Goal: Task Accomplishment & Management: Use online tool/utility

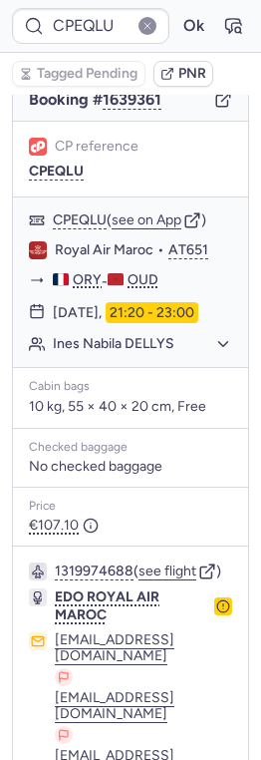
scroll to position [478, 0]
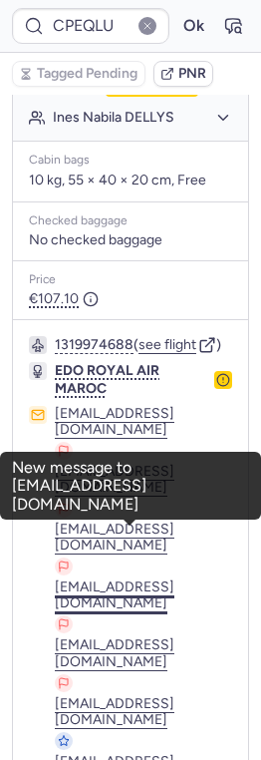
drag, startPoint x: 24, startPoint y: 517, endPoint x: 228, endPoint y: 516, distance: 204.4
click at [228, 516] on div "1319974688 ( see flight ) EDO ROYAL AIR MAROC [EMAIL_ADDRESS][DOMAIN_NAME] [EMA…" at bounding box center [130, 592] width 235 height 544
copy button "[EMAIL_ADDRESS][DOMAIN_NAME]"
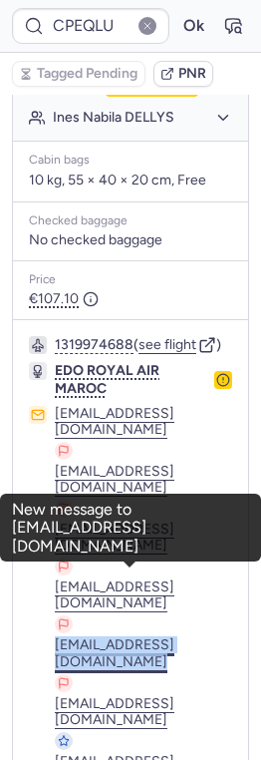
drag, startPoint x: 26, startPoint y: 556, endPoint x: 227, endPoint y: 563, distance: 201.5
click at [227, 563] on div "1319974688 ( see flight ) EDO ROYAL AIR MAROC [EMAIL_ADDRESS][DOMAIN_NAME] [EMA…" at bounding box center [130, 592] width 235 height 544
copy button "[EMAIL_ADDRESS][DOMAIN_NAME]"
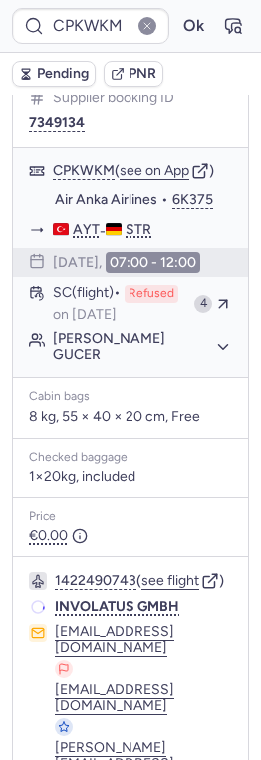
scroll to position [445, 0]
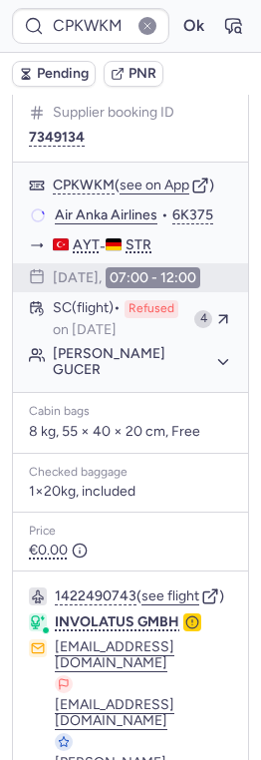
type input "CPH7L9"
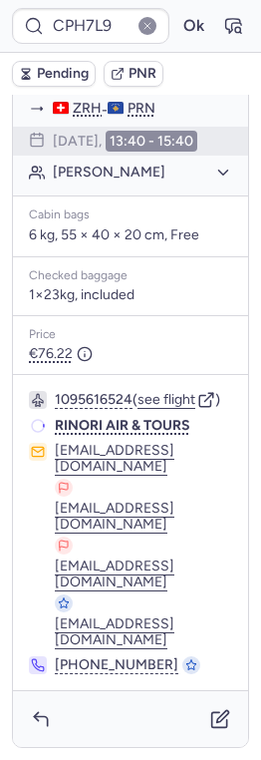
scroll to position [313, 0]
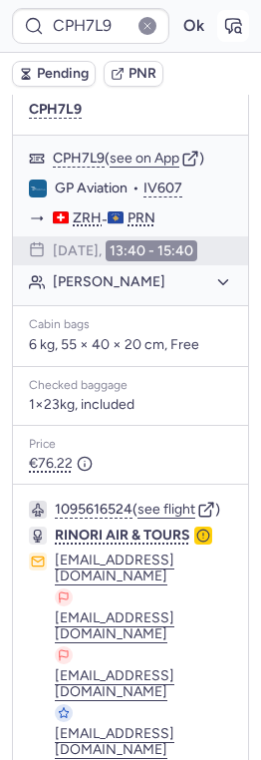
click at [232, 24] on icon "button" at bounding box center [233, 26] width 20 height 20
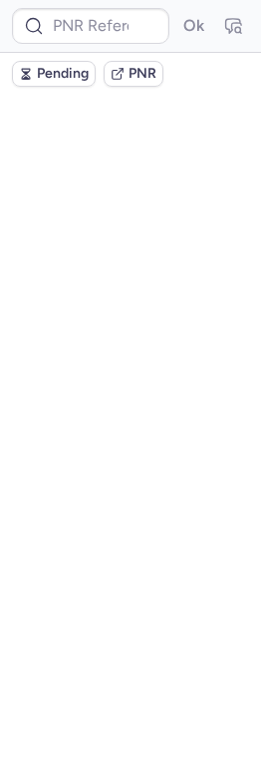
scroll to position [0, 0]
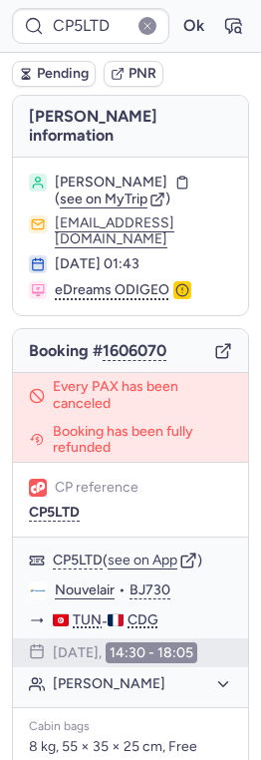
type input "CPEQLU"
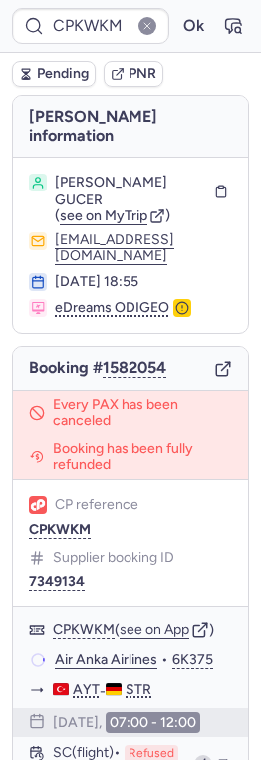
type input "CPEQLU"
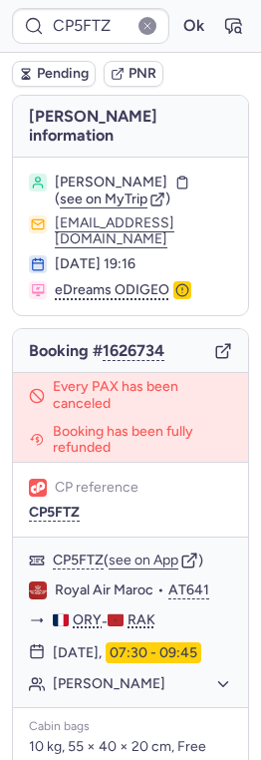
type input "CPEQLU"
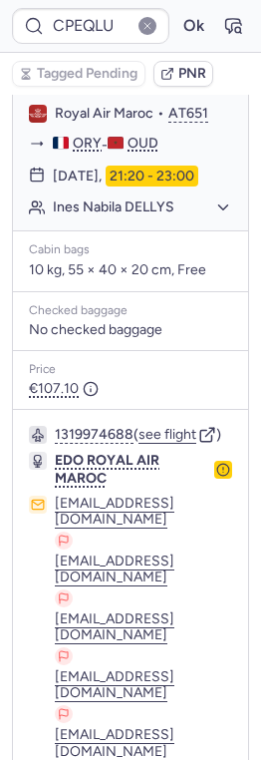
scroll to position [478, 0]
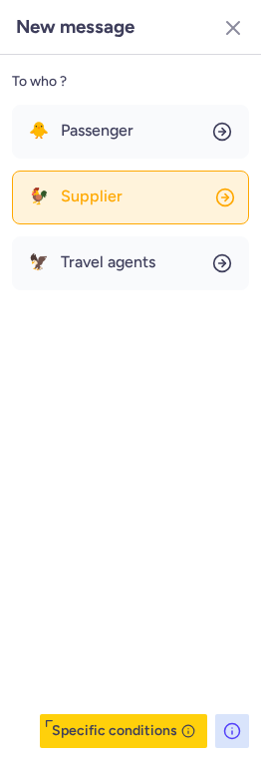
click at [128, 190] on button "🐓 Supplier" at bounding box center [130, 197] width 237 height 54
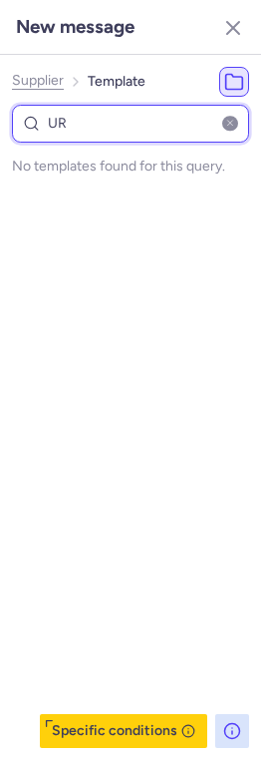
type input "U"
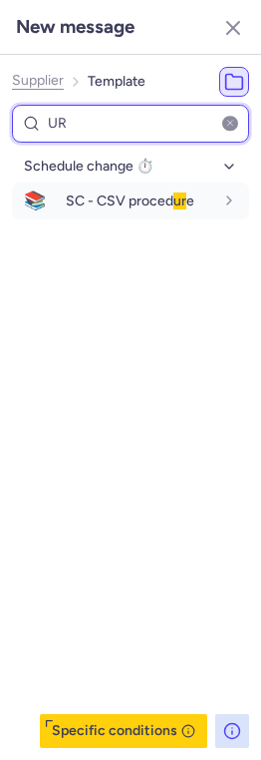
type input "U"
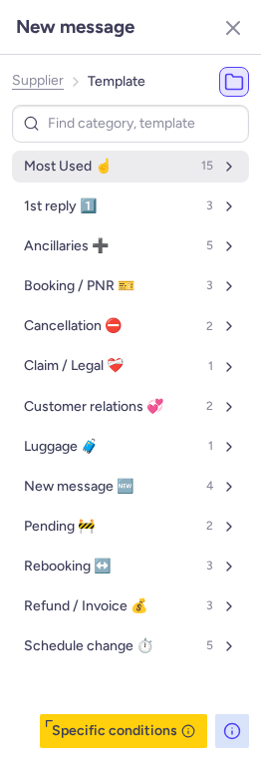
click at [153, 169] on button "Most Used ☝️ 15" at bounding box center [130, 167] width 237 height 32
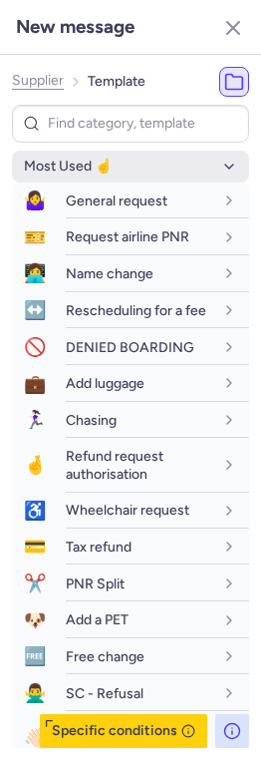
click at [153, 168] on button "Most Used ☝️" at bounding box center [130, 167] width 237 height 32
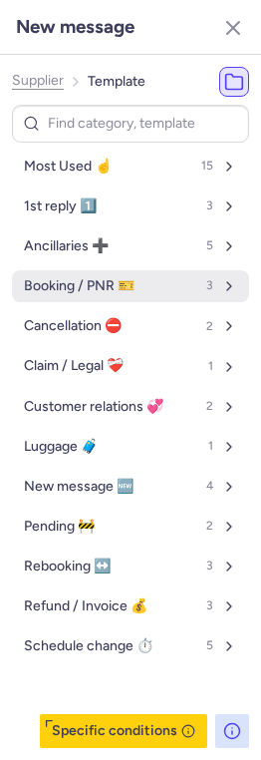
click at [136, 289] on button "Booking / PNR 🎫 3" at bounding box center [130, 286] width 237 height 32
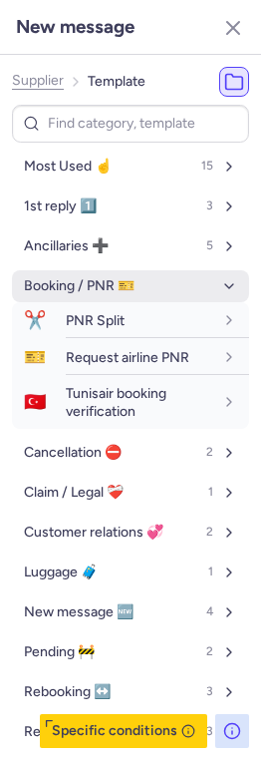
click at [136, 288] on button "Booking / PNR 🎫" at bounding box center [130, 286] width 237 height 32
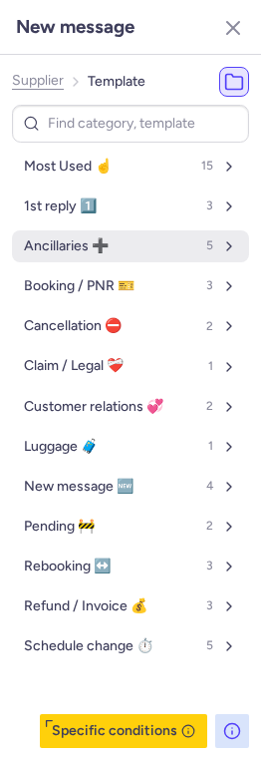
click at [127, 251] on button "Ancillaries ➕ 5" at bounding box center [130, 246] width 237 height 32
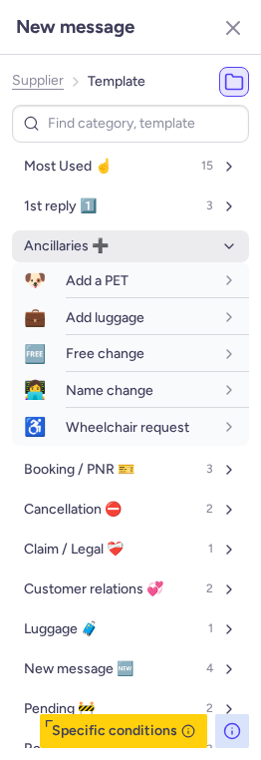
click at [127, 251] on button "Ancillaries ➕" at bounding box center [130, 246] width 237 height 32
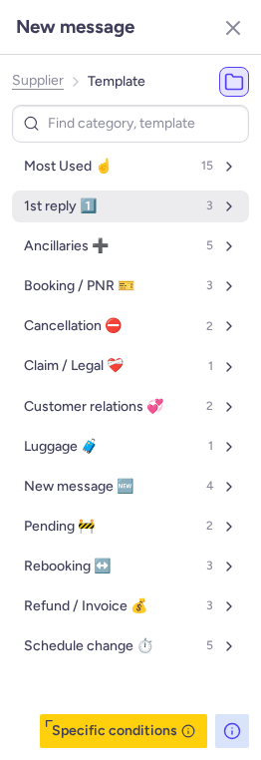
click at [127, 197] on button "1st reply 1️⃣ 3" at bounding box center [130, 206] width 237 height 32
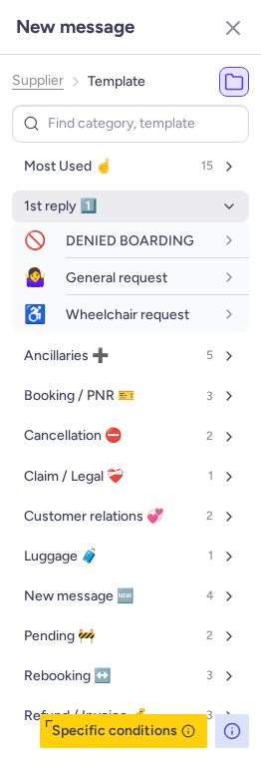
click at [127, 197] on button "1st reply 1️⃣" at bounding box center [130, 206] width 237 height 32
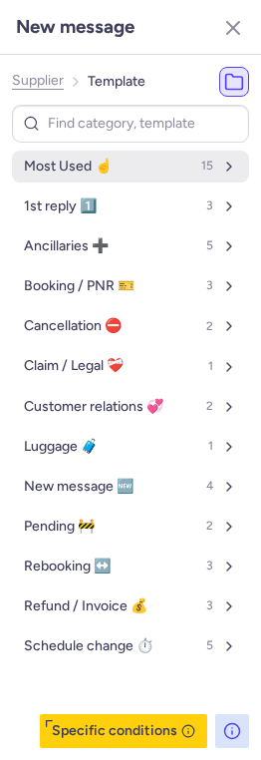
click at [130, 168] on button "Most Used ☝️ 15" at bounding box center [130, 167] width 237 height 32
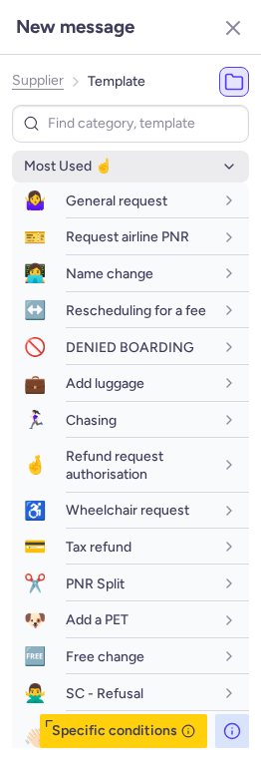
click at [130, 168] on button "Most Used ☝️ 15" at bounding box center [130, 167] width 237 height 32
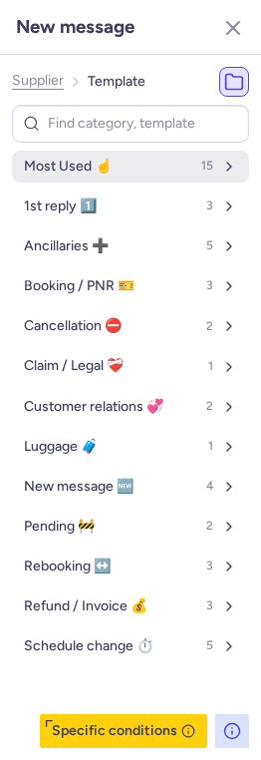
click at [129, 177] on button "Most Used ☝️ 15" at bounding box center [130, 167] width 237 height 32
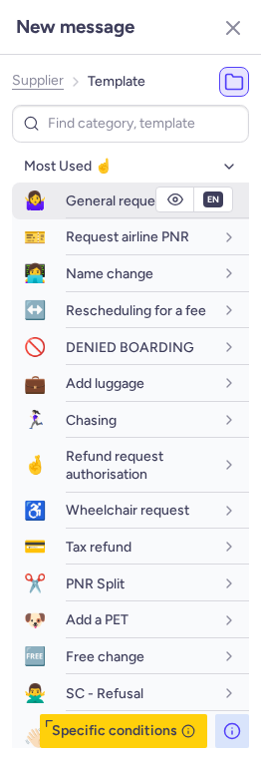
click at [123, 205] on span "General request" at bounding box center [117, 200] width 102 height 17
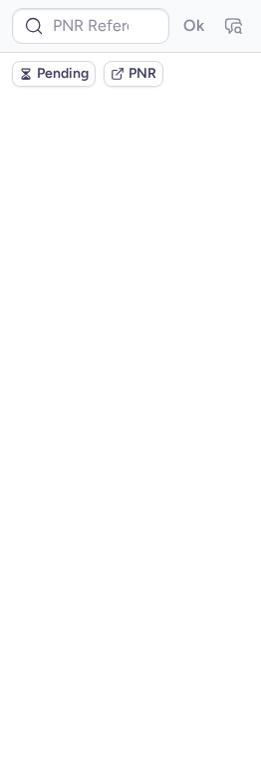
scroll to position [0, 0]
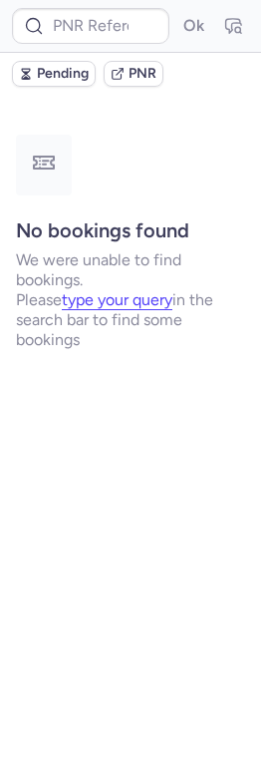
type input "CPEQLU"
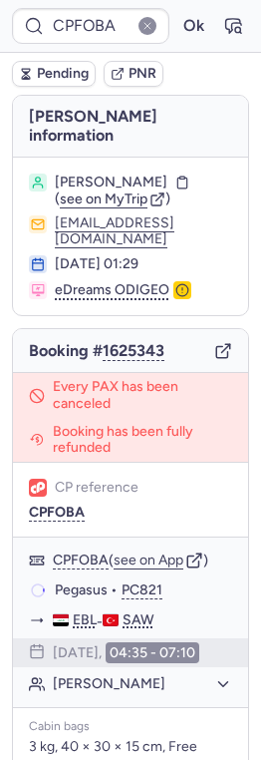
type input "CPKWKM"
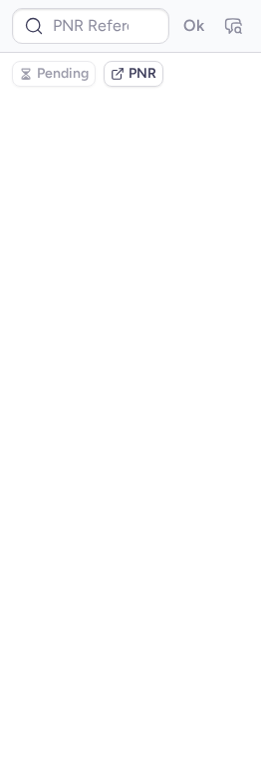
type input "7372313"
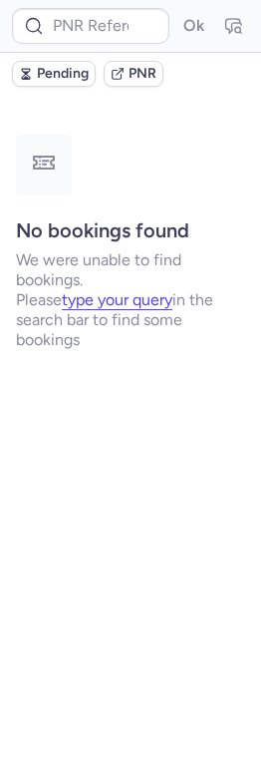
type input "CPKWKM"
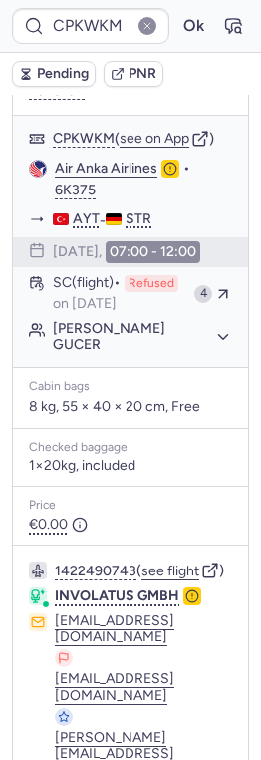
scroll to position [464, 0]
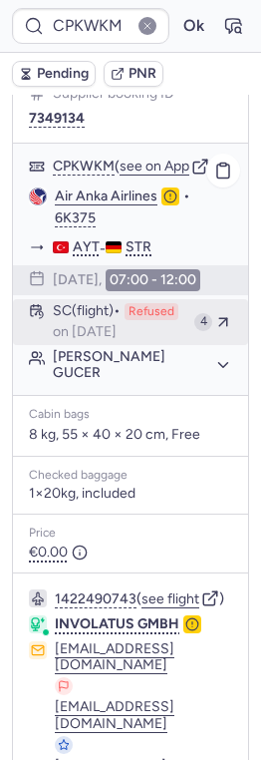
click at [117, 324] on span "on [DATE]" at bounding box center [85, 332] width 64 height 16
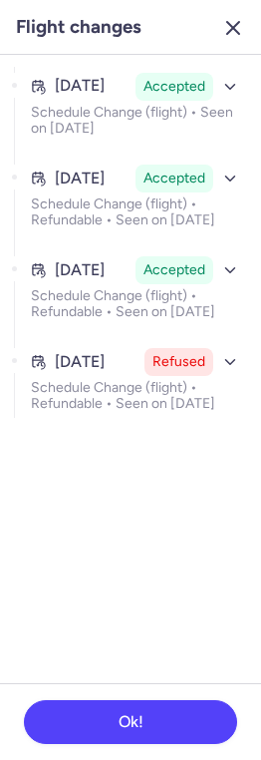
click at [229, 28] on icon "button" at bounding box center [233, 28] width 24 height 24
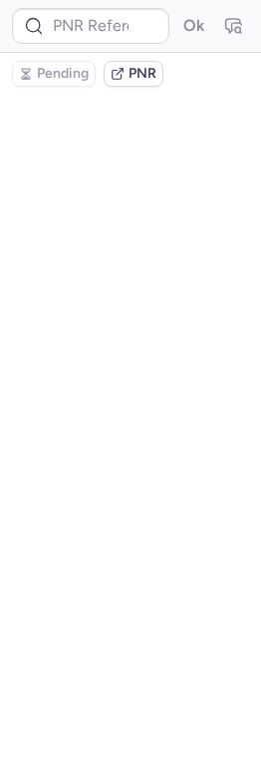
scroll to position [0, 0]
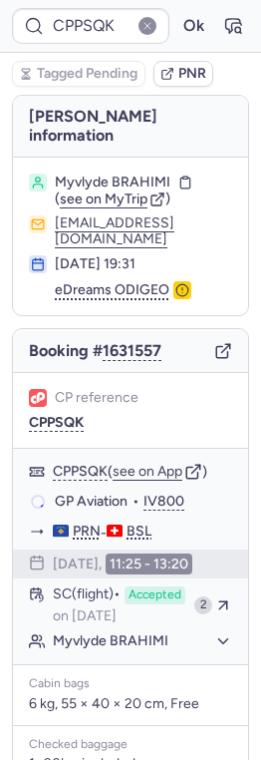
type input "CPKWKM"
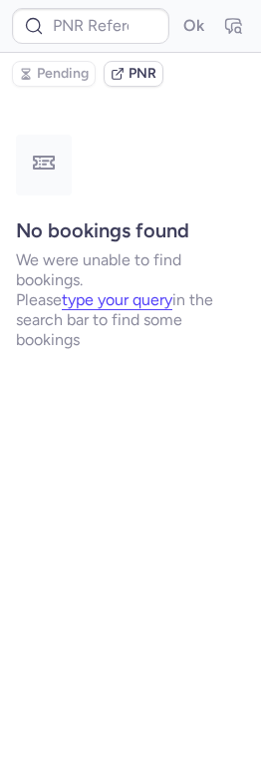
type input "7378535"
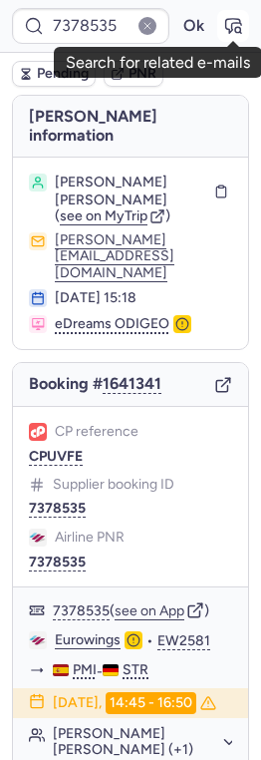
click at [232, 27] on icon "button" at bounding box center [233, 26] width 20 height 20
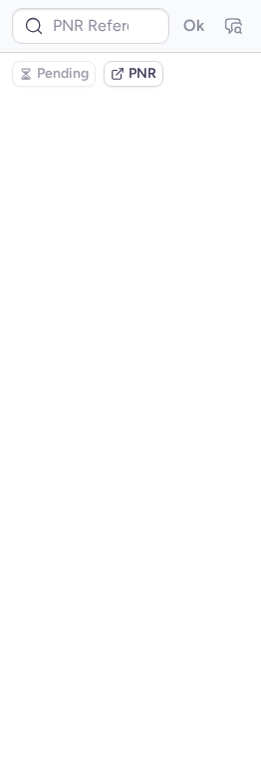
type input "7378535"
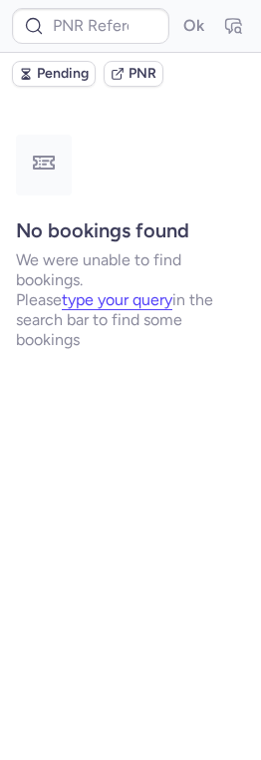
type input "CPKWKM"
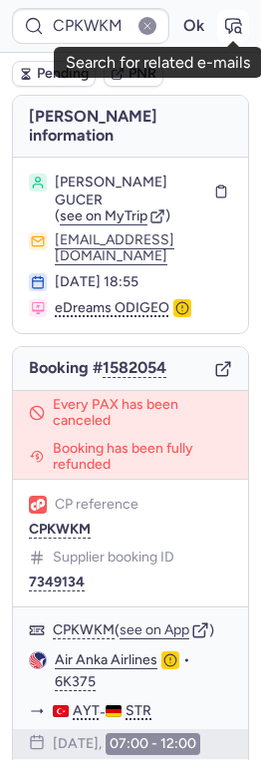
click at [231, 27] on icon "button" at bounding box center [233, 26] width 15 height 14
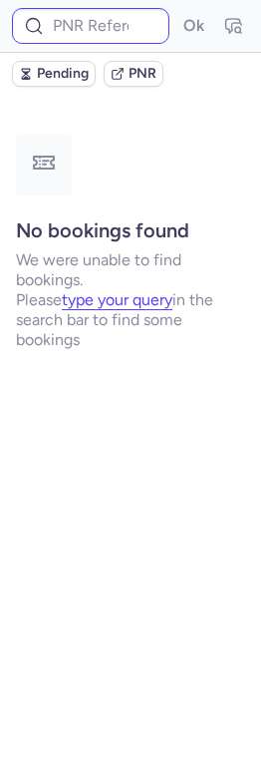
type input "CPKWKM"
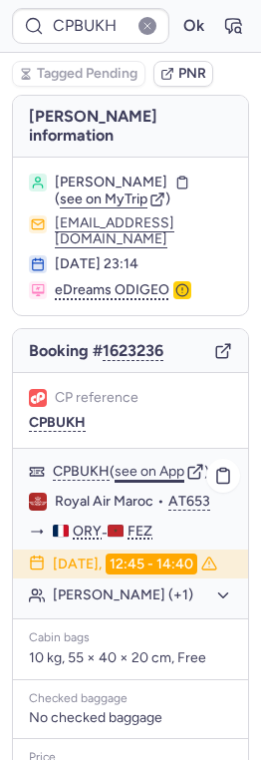
click at [152, 464] on button "see on App" at bounding box center [150, 472] width 70 height 16
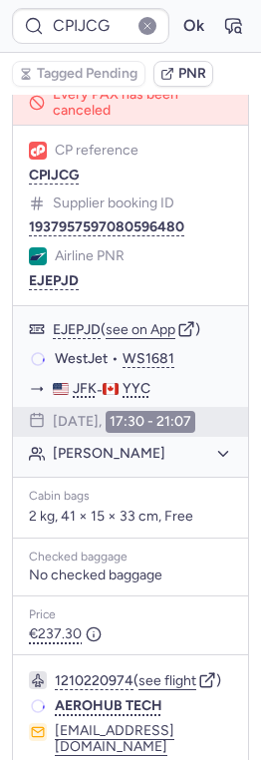
scroll to position [436, 0]
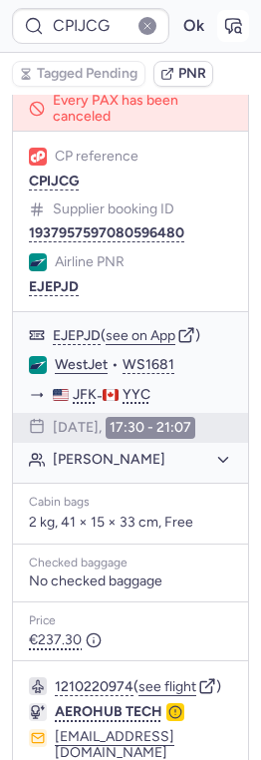
click at [237, 27] on icon "button" at bounding box center [237, 29] width 5 height 5
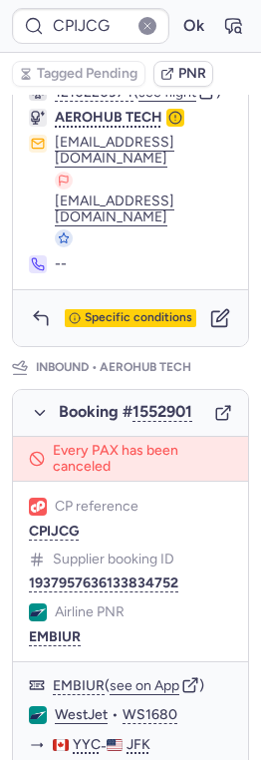
scroll to position [995, 0]
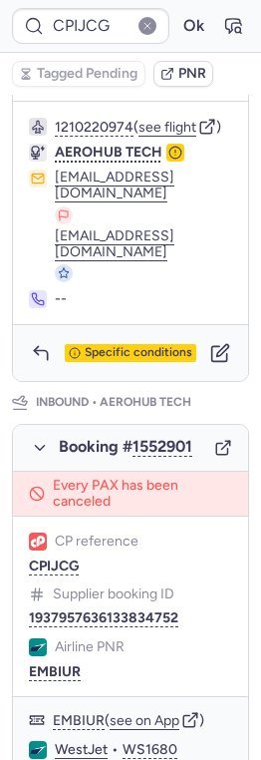
type input "CPEQLU"
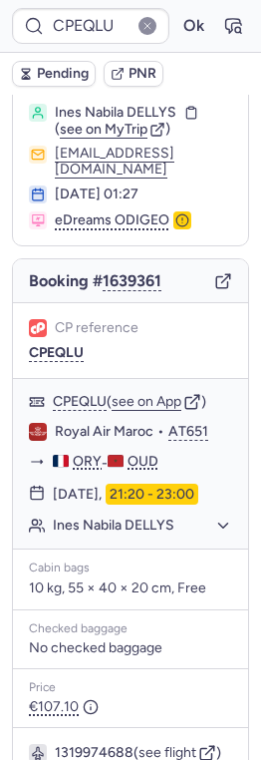
scroll to position [0, 0]
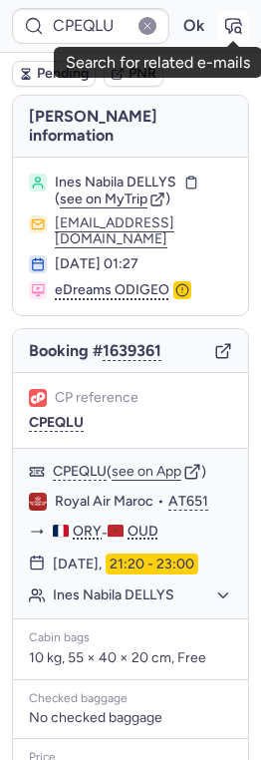
click at [235, 31] on icon "button" at bounding box center [237, 29] width 5 height 5
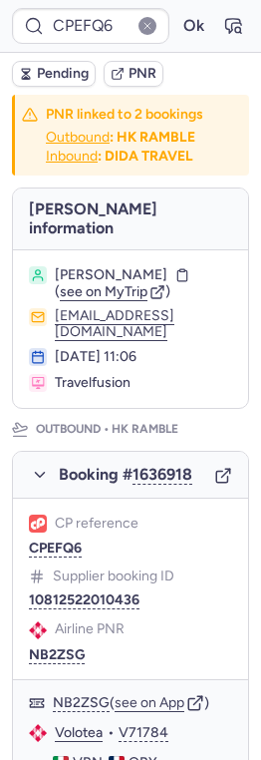
type input "CPKWKM"
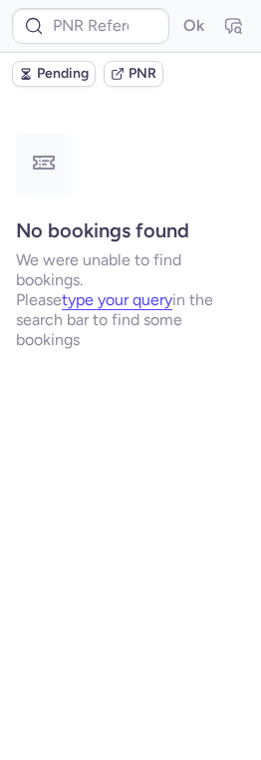
type input "CP5LTD"
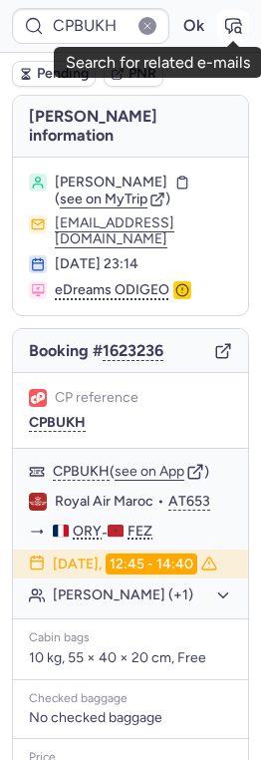
click at [235, 23] on icon "button" at bounding box center [233, 26] width 15 height 14
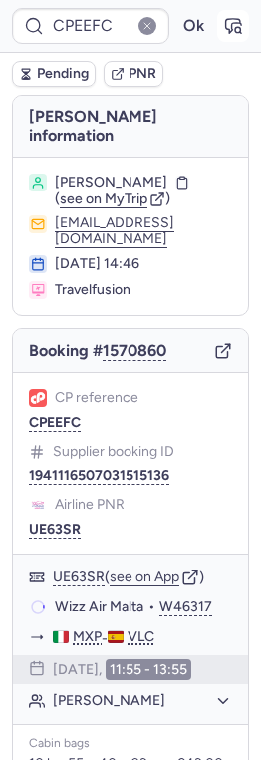
type input "CPBUKH"
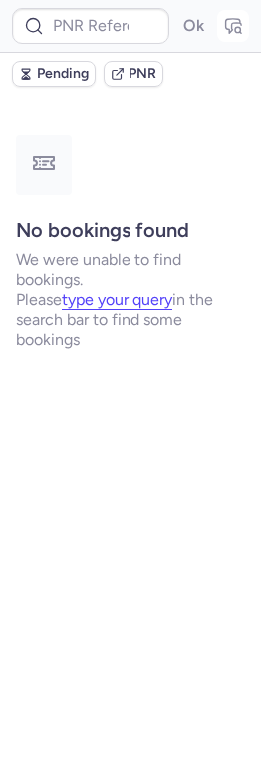
type input "CPEEFC"
type input "CPKWKM"
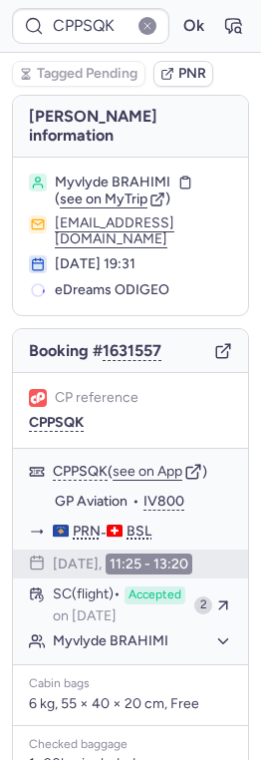
type input "CPKWKM"
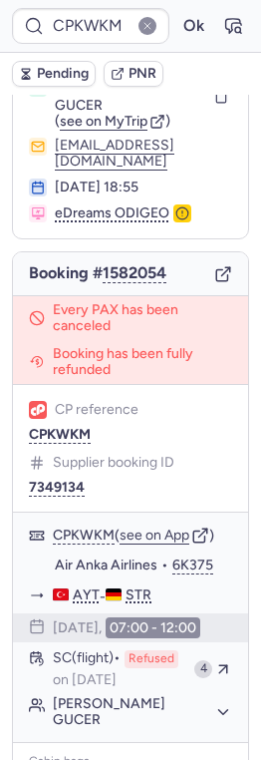
scroll to position [111, 0]
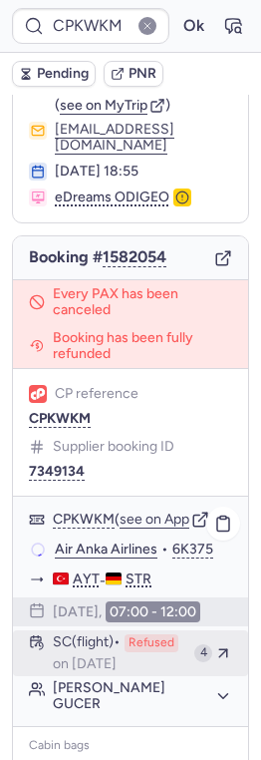
click at [155, 612] on div "CPKWKM ( see on App ) Air Anka Airlines • 6K375 AYT - STR [DATE] 07:00 - 12:00 …" at bounding box center [130, 611] width 235 height 230
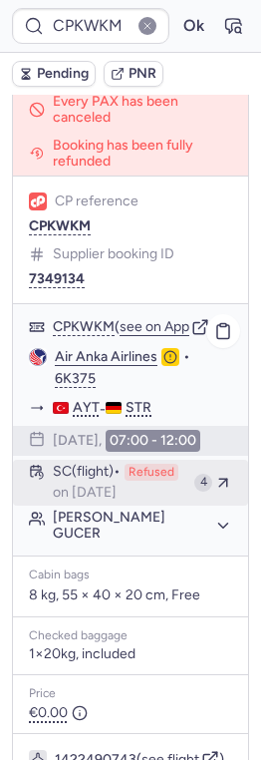
scroll to position [297, 0]
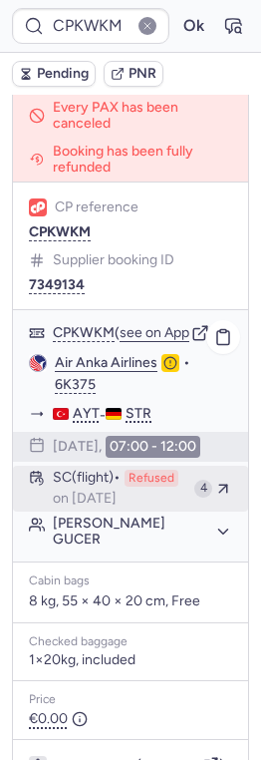
click at [150, 470] on span "Refused" at bounding box center [152, 479] width 54 height 18
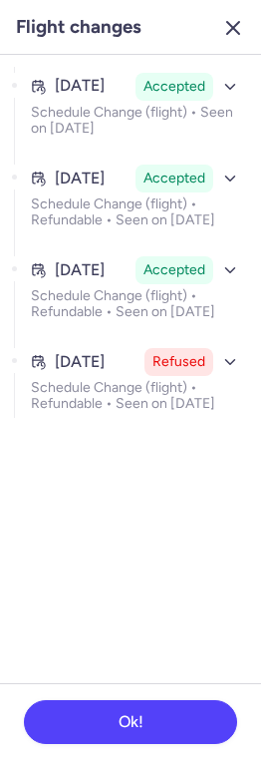
click at [228, 25] on icon "button" at bounding box center [233, 28] width 24 height 24
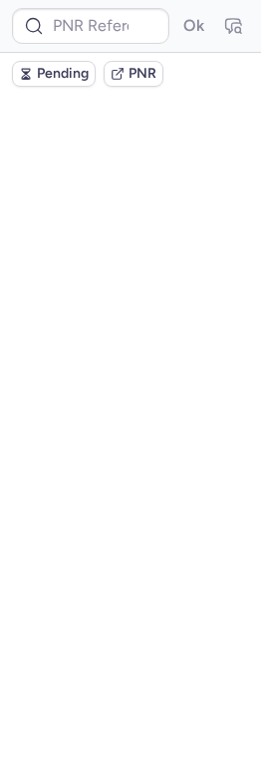
scroll to position [0, 0]
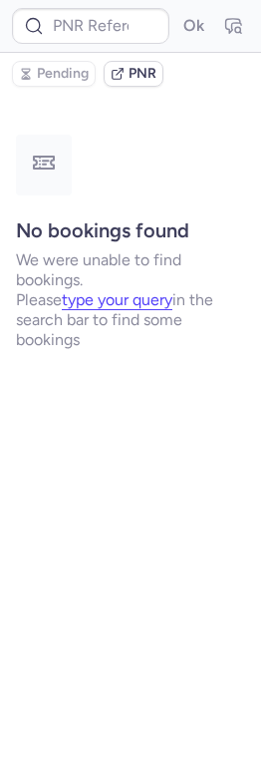
type input "7072503"
type input "CPKWKM"
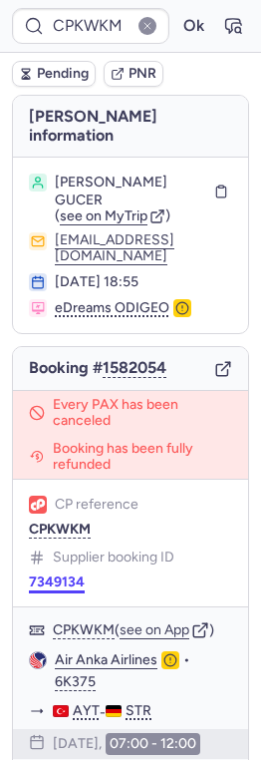
click at [76, 574] on button "7349134" at bounding box center [57, 582] width 56 height 16
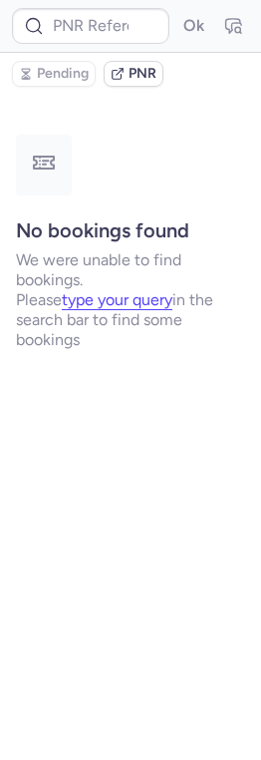
type input "CPKWKM"
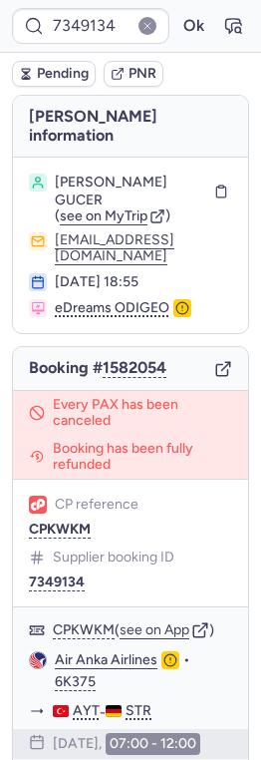
type input "CPKWKM"
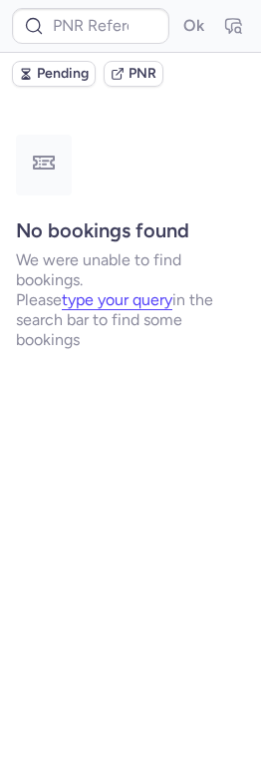
type input "CPEQLU"
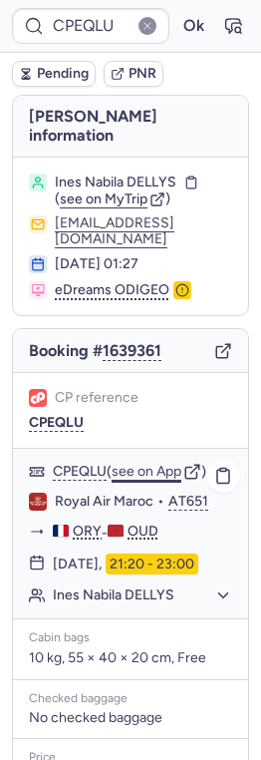
click at [147, 464] on button "see on App" at bounding box center [147, 472] width 70 height 16
click at [198, 31] on button "Ok" at bounding box center [193, 26] width 32 height 32
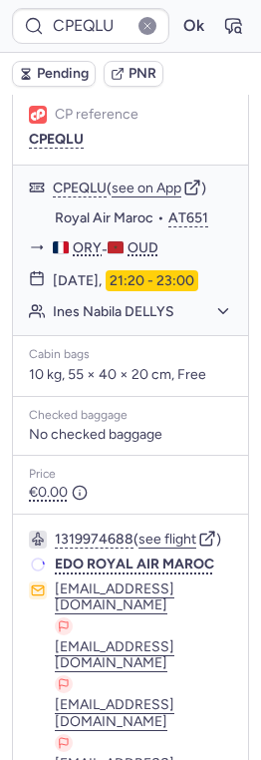
scroll to position [548, 0]
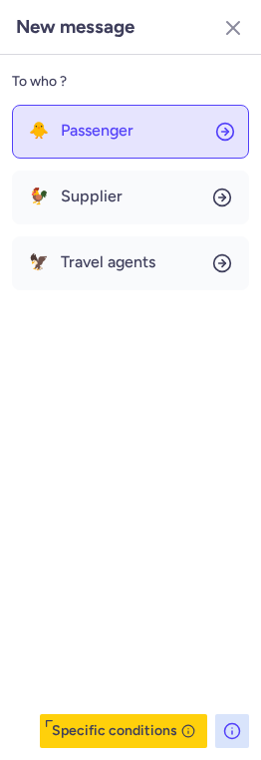
click at [90, 144] on button "🐥 Passenger" at bounding box center [130, 132] width 237 height 54
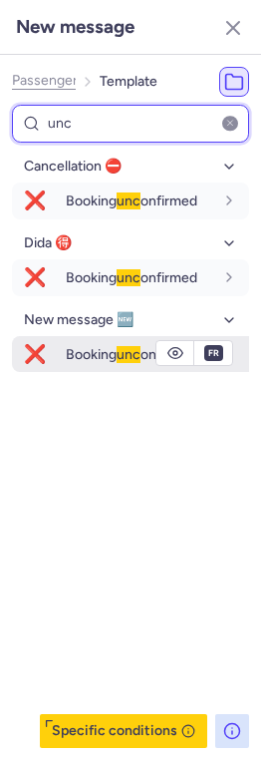
type input "unc"
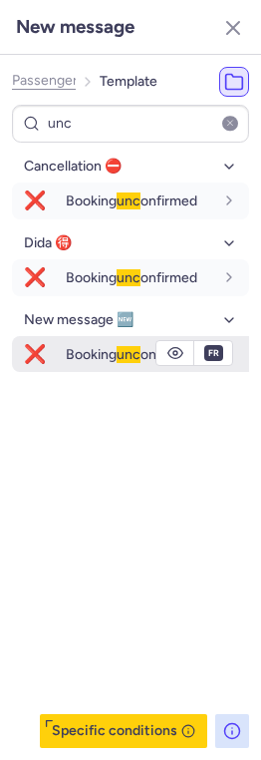
click at [82, 352] on span "Booking unc onfirmed" at bounding box center [132, 354] width 132 height 17
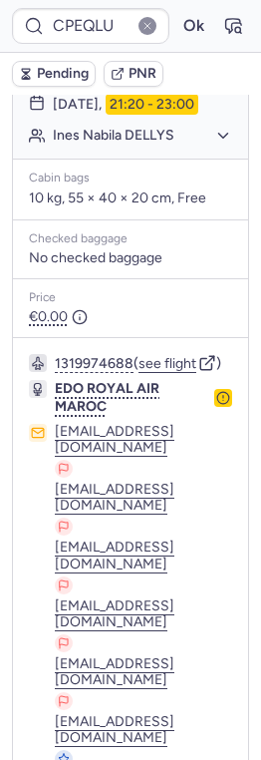
type input "CPKWKM"
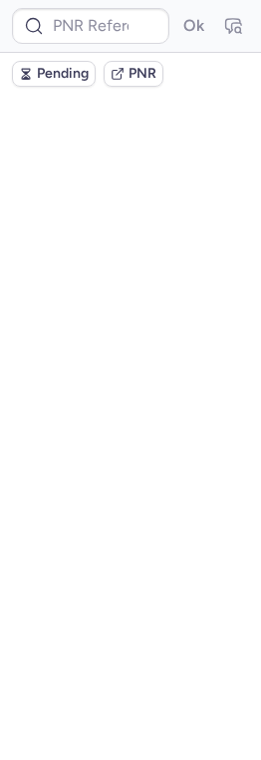
scroll to position [0, 0]
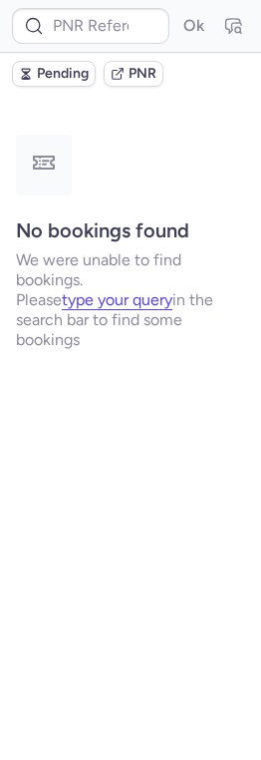
type input "CPKWKM"
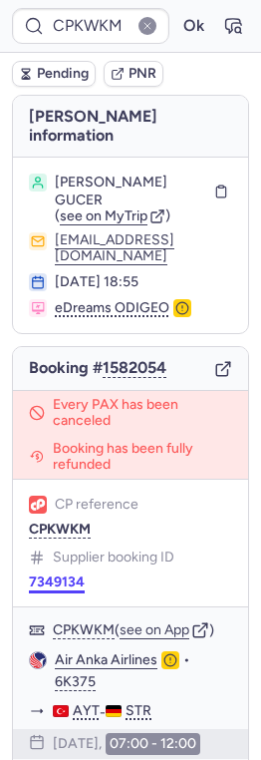
click at [57, 574] on button "7349134" at bounding box center [57, 582] width 56 height 16
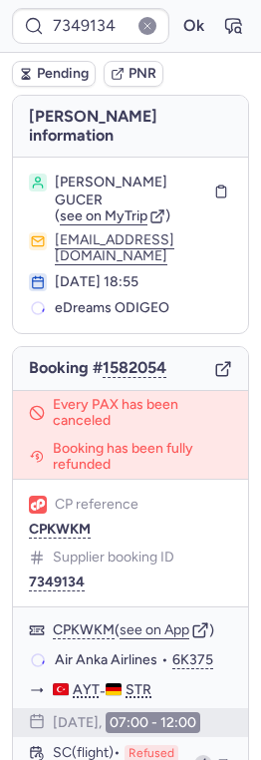
type input "CPKWKM"
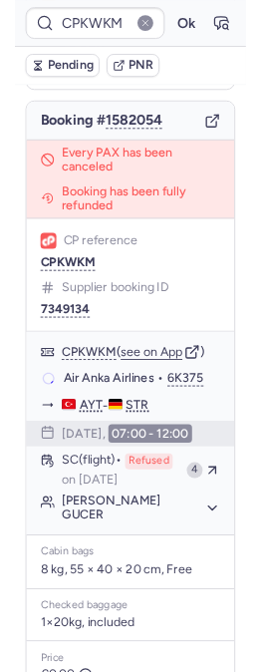
scroll to position [237, 0]
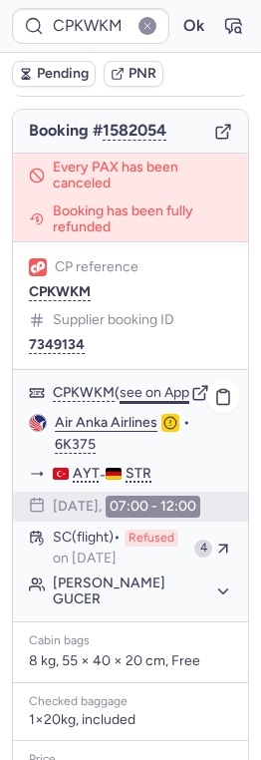
click at [148, 385] on button "see on App" at bounding box center [155, 393] width 70 height 16
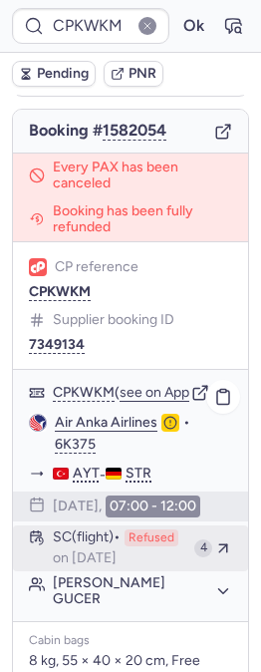
click at [139, 529] on span "Refused" at bounding box center [152, 538] width 54 height 18
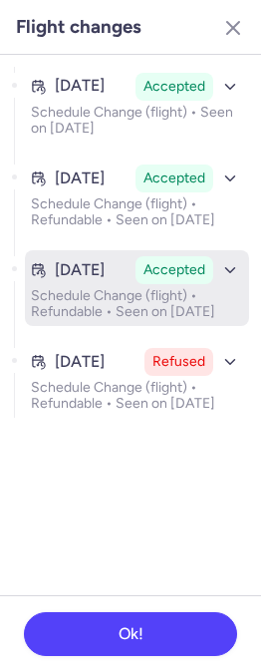
click at [127, 301] on button "[DATE] Accepted Schedule Change (flight) • Refundable • Seen on [DATE]" at bounding box center [137, 288] width 224 height 76
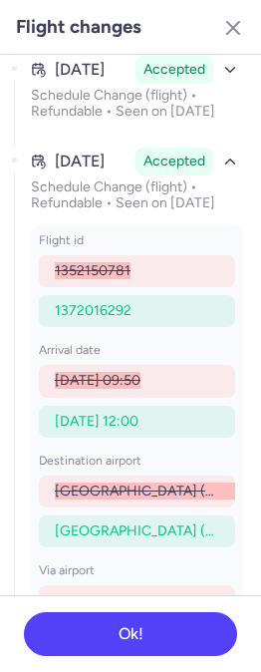
scroll to position [62, 0]
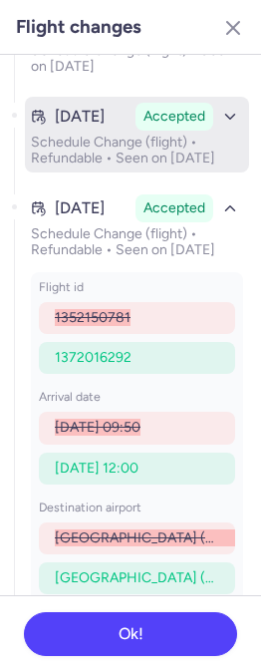
click at [146, 159] on p "Schedule Change (flight) • Refundable • Seen on [DATE]" at bounding box center [137, 151] width 212 height 32
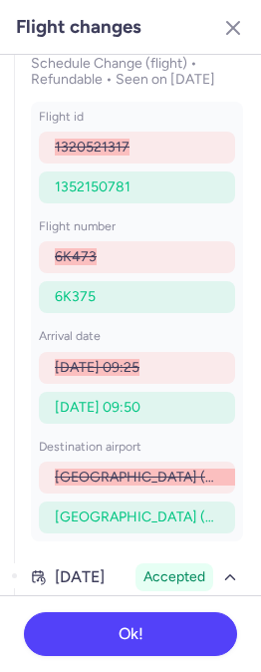
scroll to position [0, 0]
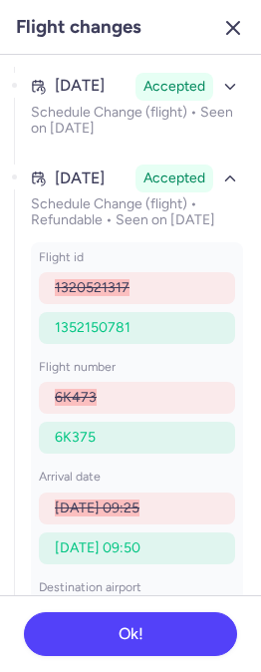
click at [234, 31] on icon "button" at bounding box center [233, 28] width 24 height 24
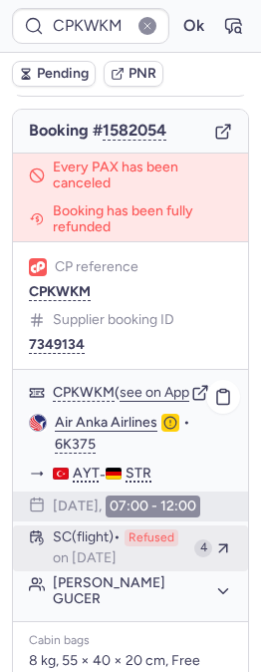
click at [116, 550] on span "on [DATE]" at bounding box center [85, 558] width 64 height 16
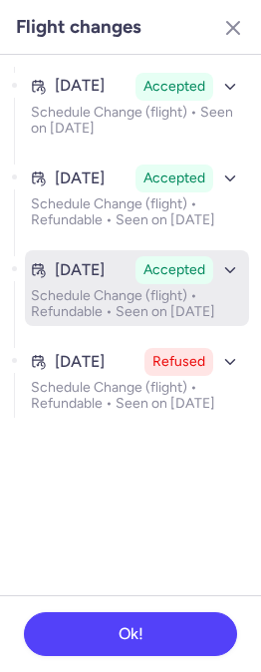
click at [145, 314] on p "Schedule Change (flight) • Refundable • Seen on [DATE]" at bounding box center [137, 304] width 212 height 32
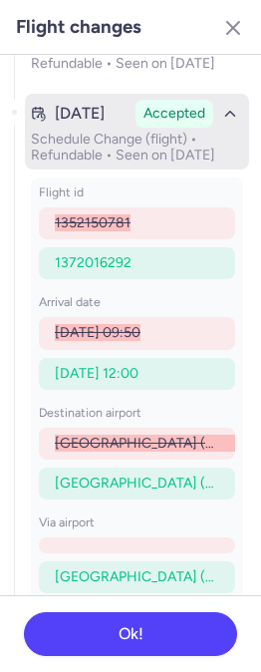
scroll to position [141, 0]
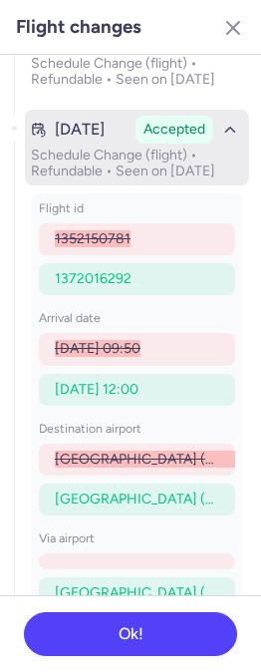
click at [192, 144] on div "Accepted" at bounding box center [175, 130] width 78 height 28
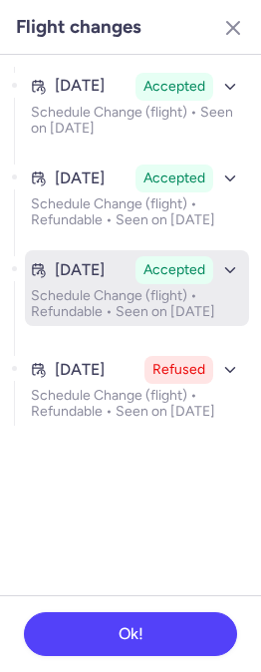
scroll to position [0, 0]
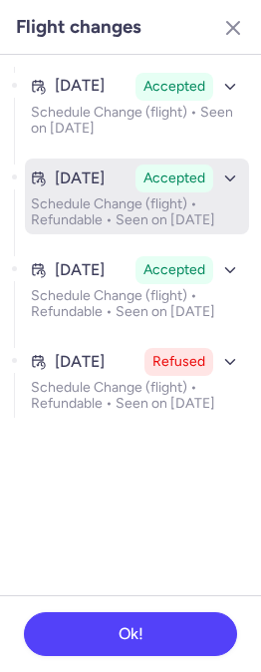
click at [191, 200] on p "Schedule Change (flight) • Refundable • Seen on [DATE]" at bounding box center [137, 212] width 212 height 32
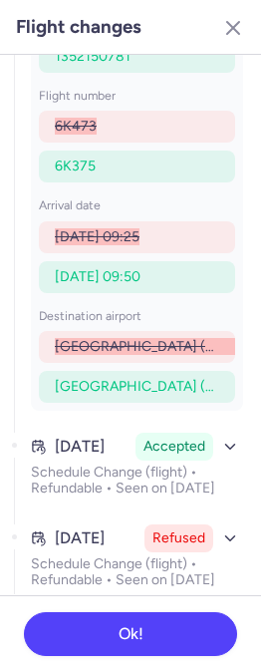
scroll to position [318, 0]
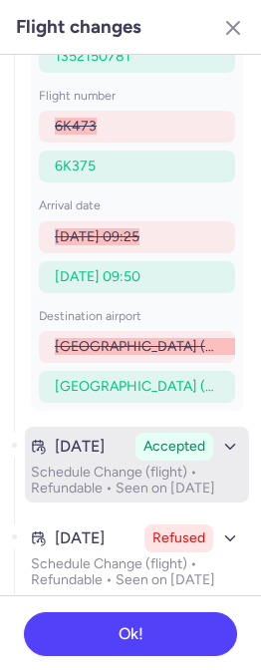
click at [161, 465] on p "Schedule Change (flight) • Refundable • Seen on [DATE]" at bounding box center [137, 481] width 212 height 32
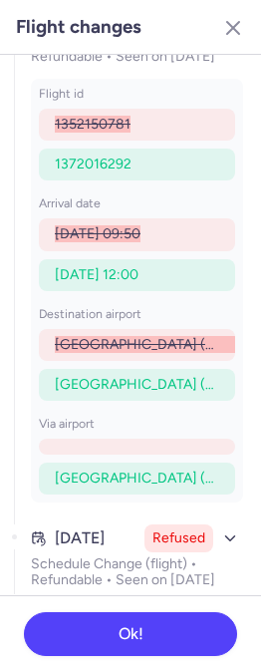
scroll to position [750, 0]
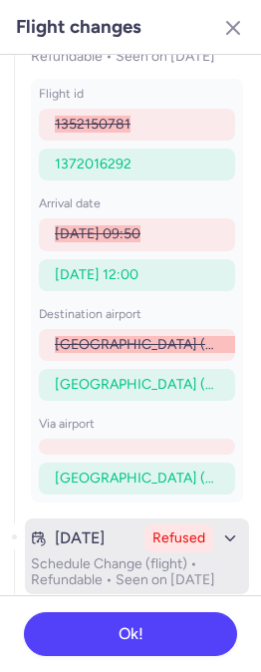
click at [149, 537] on button "[DATE] Refused Schedule Change (flight) • Refundable • Seen on [DATE]" at bounding box center [137, 556] width 224 height 76
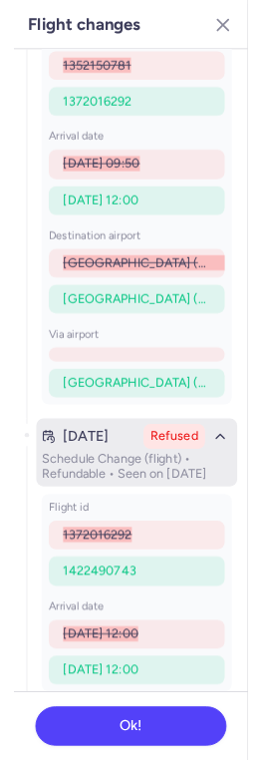
scroll to position [890, 0]
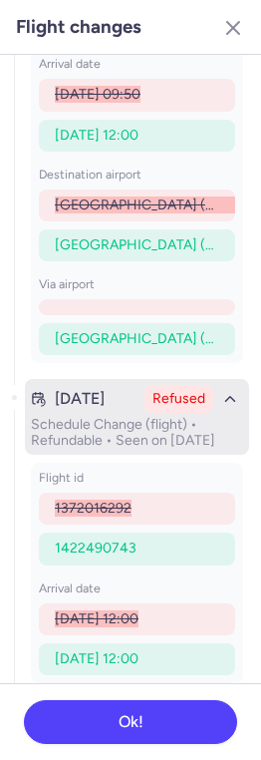
type input "CPBUKH"
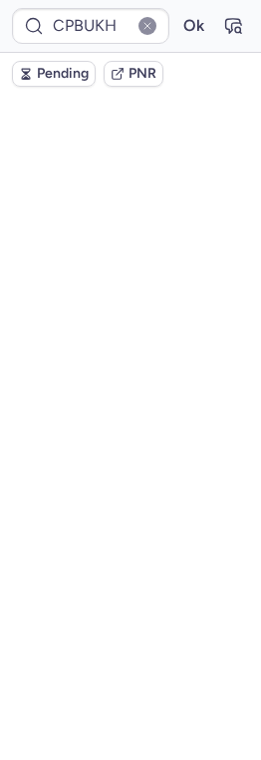
scroll to position [197, 0]
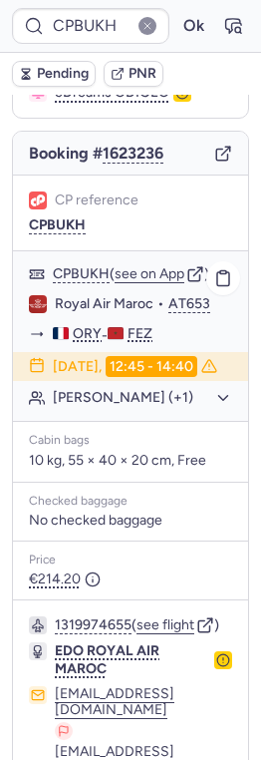
click at [110, 389] on button "[PERSON_NAME] (+1)" at bounding box center [142, 398] width 179 height 18
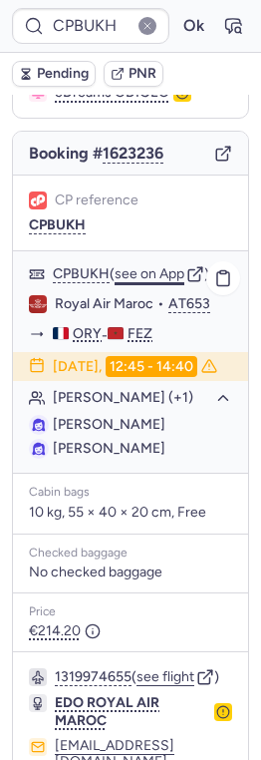
click at [148, 266] on button "see on App" at bounding box center [150, 274] width 70 height 16
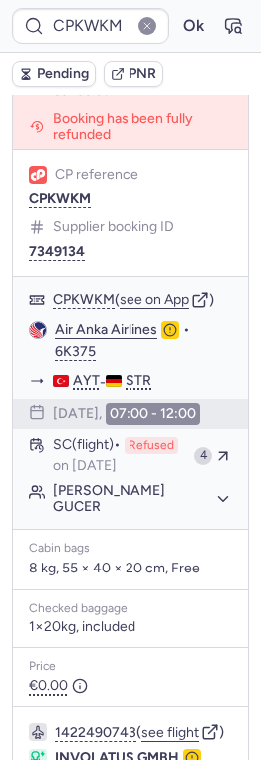
scroll to position [445, 0]
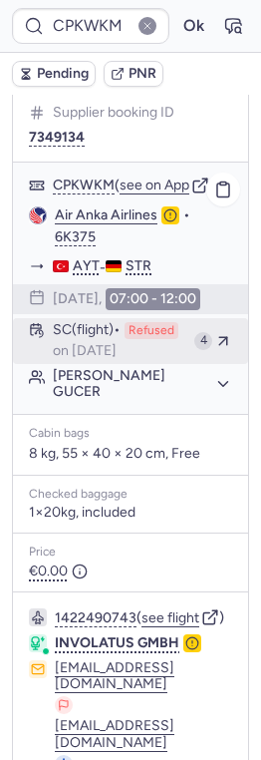
click at [165, 322] on span "Refused" at bounding box center [152, 331] width 54 height 18
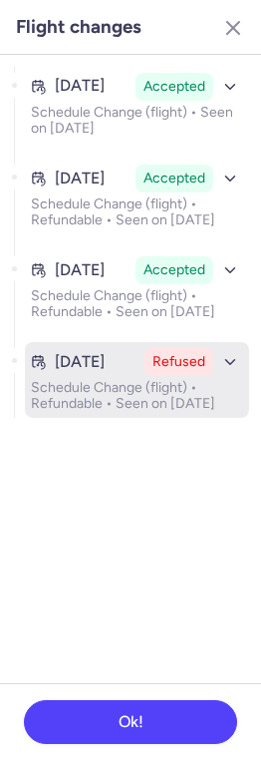
click at [105, 371] on time "[DATE]" at bounding box center [80, 362] width 50 height 18
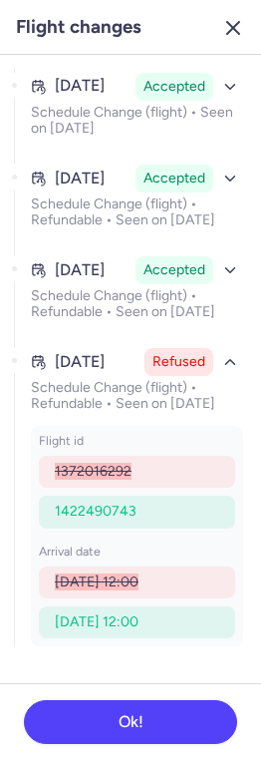
click at [229, 29] on icon "button" at bounding box center [233, 28] width 24 height 24
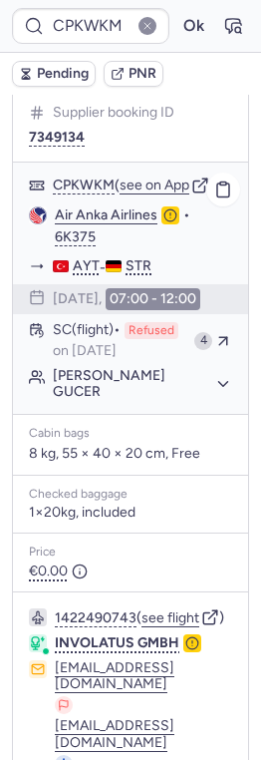
click at [132, 361] on div "CPKWKM ( see on App ) Air Anka Airlines • 6K375 AYT - STR [DATE] 07:00 - 12:00 …" at bounding box center [130, 287] width 235 height 251
click at [133, 285] on div "CPKWKM ( see on App ) Air Anka Airlines • 6K375 AYT - STR [DATE] 07:00 - 12:00 …" at bounding box center [130, 287] width 235 height 251
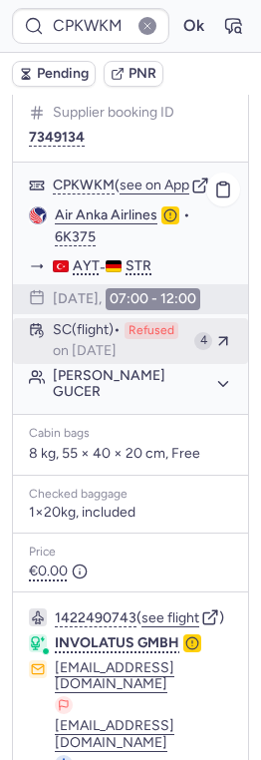
click at [136, 322] on span "Refused" at bounding box center [152, 331] width 54 height 18
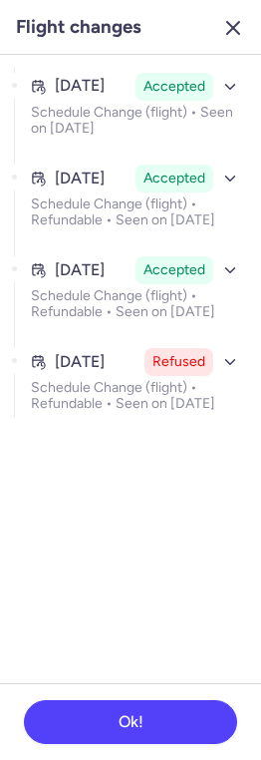
click at [225, 28] on icon "button" at bounding box center [233, 28] width 24 height 24
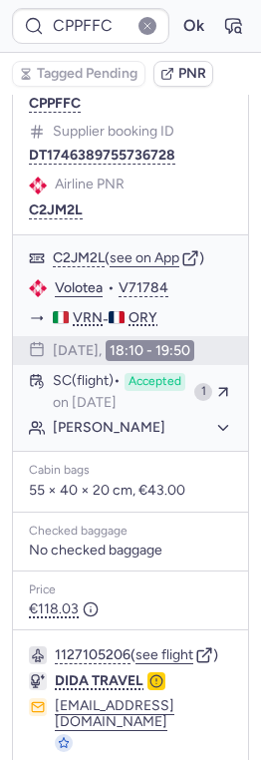
type input "CPKWKM"
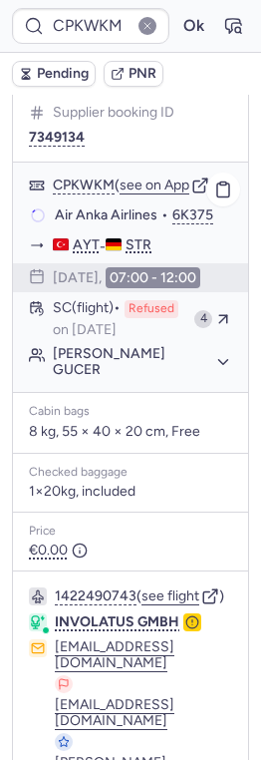
click at [158, 176] on div "CPKWKM ( see on App )" at bounding box center [142, 185] width 179 height 18
click at [162, 177] on button "see on App" at bounding box center [155, 185] width 70 height 16
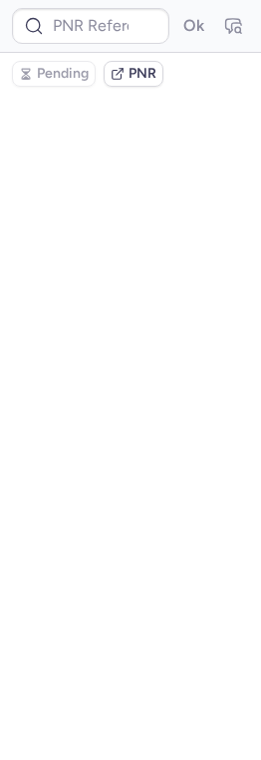
type input "CPKWKM"
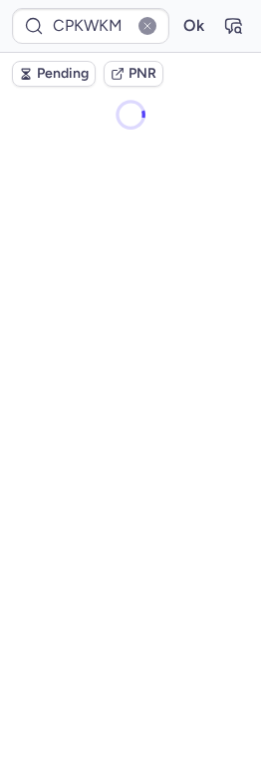
scroll to position [0, 0]
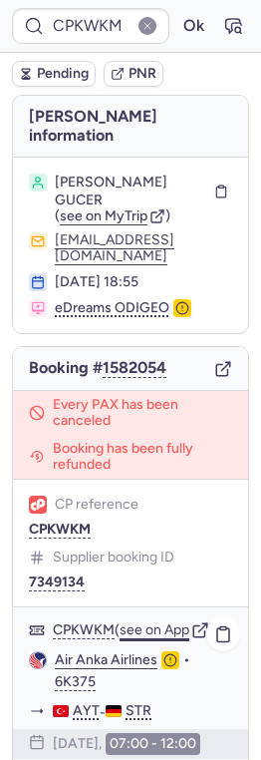
click at [162, 622] on button "see on App" at bounding box center [155, 630] width 70 height 16
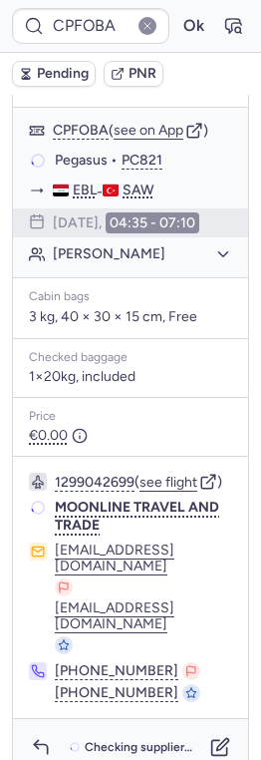
scroll to position [424, 0]
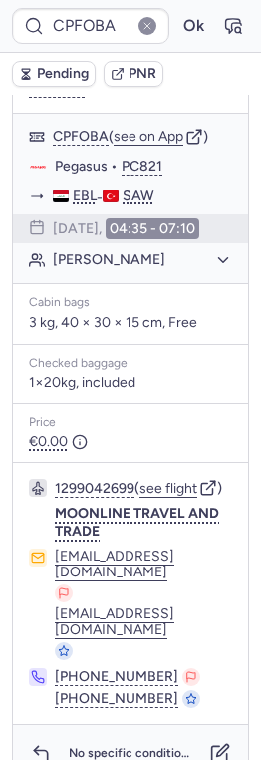
type input "CP5LTD"
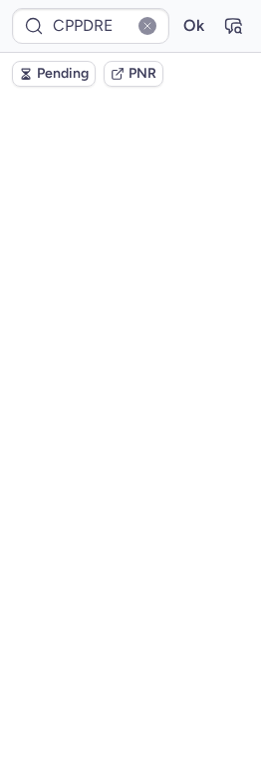
scroll to position [290, 0]
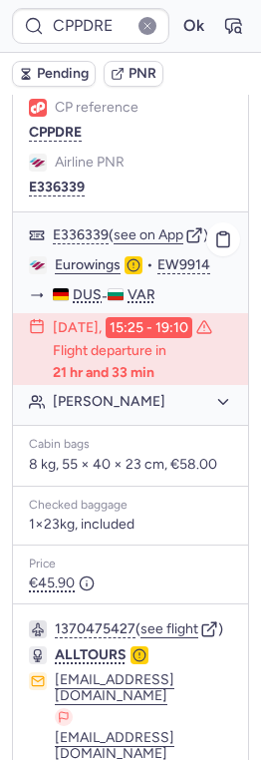
type input "CPPSQK"
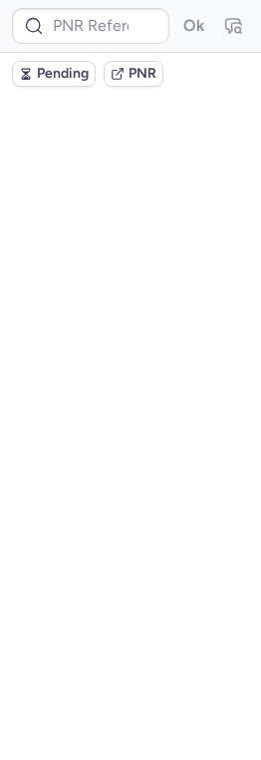
scroll to position [0, 0]
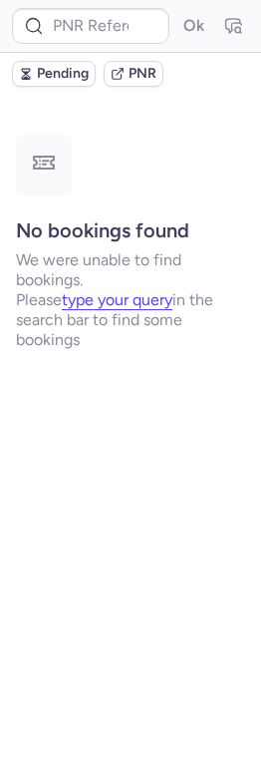
type input "CPYDUU"
type input "CPMJKJ"
type input "CP6VUD"
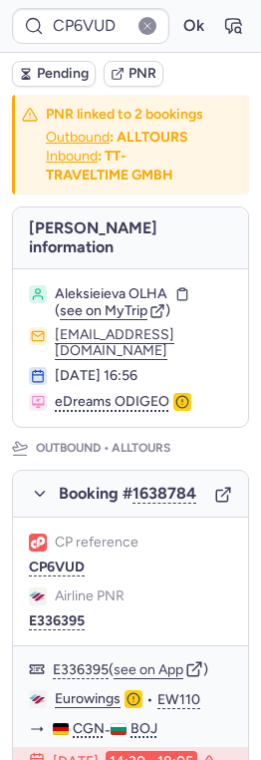
type input "CPYDUU"
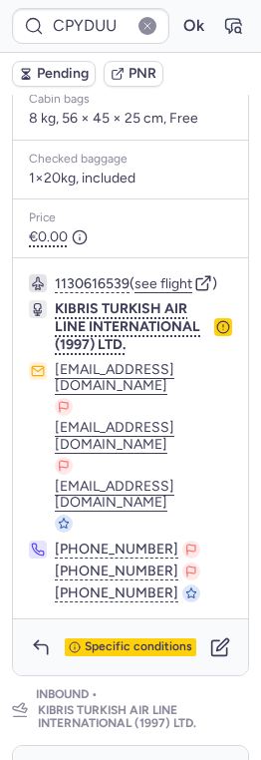
scroll to position [816, 0]
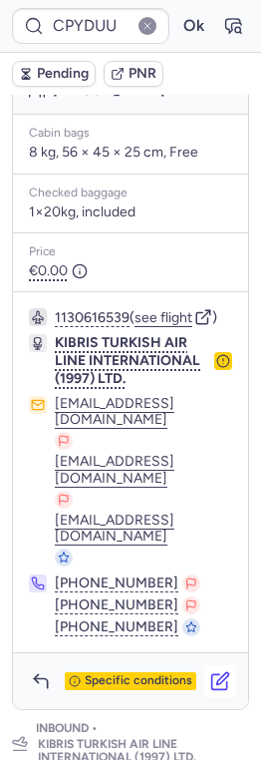
click at [222, 672] on icon "button" at bounding box center [223, 678] width 12 height 12
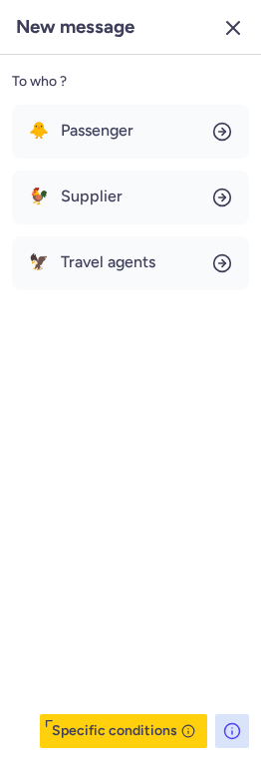
click at [236, 31] on line "button" at bounding box center [233, 28] width 12 height 12
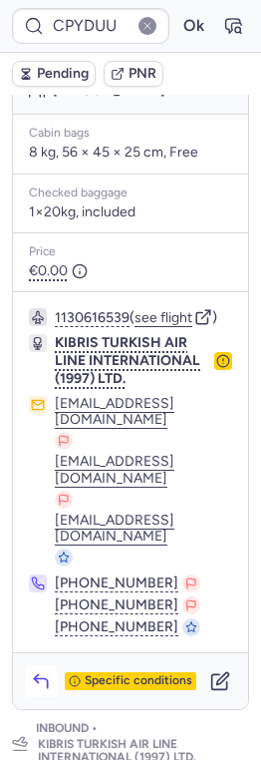
click at [41, 671] on icon "button" at bounding box center [41, 681] width 20 height 20
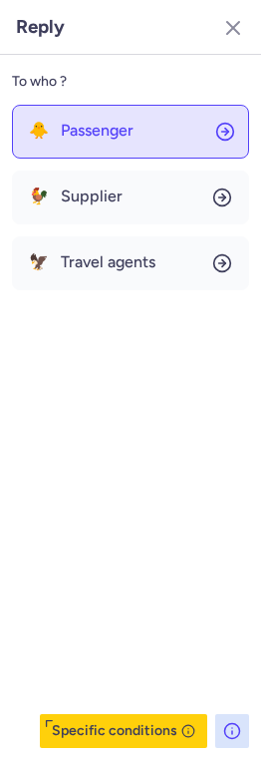
click at [160, 130] on button "🐥 Passenger" at bounding box center [130, 132] width 237 height 54
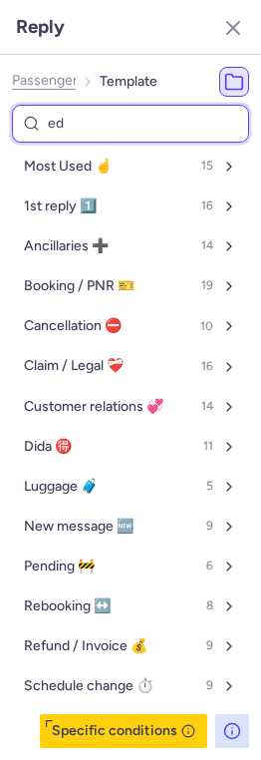
type input "edr"
select select "en"
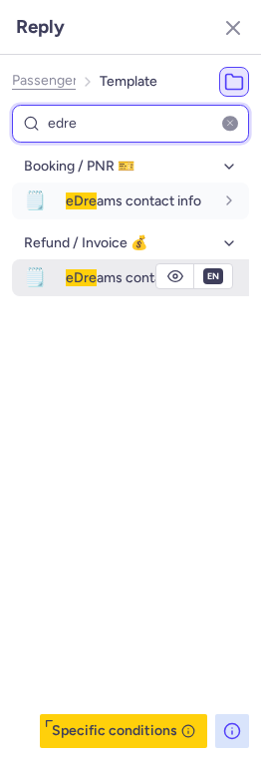
type input "edre"
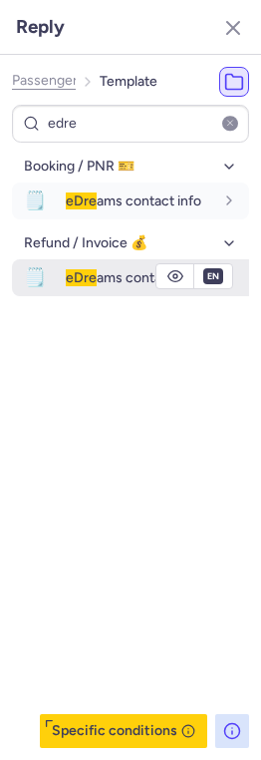
click at [81, 277] on span "eDre" at bounding box center [81, 277] width 31 height 17
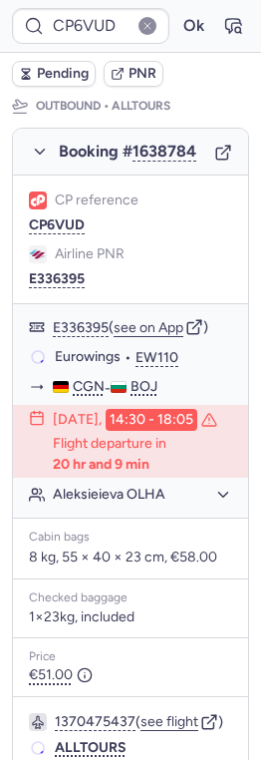
scroll to position [336, 0]
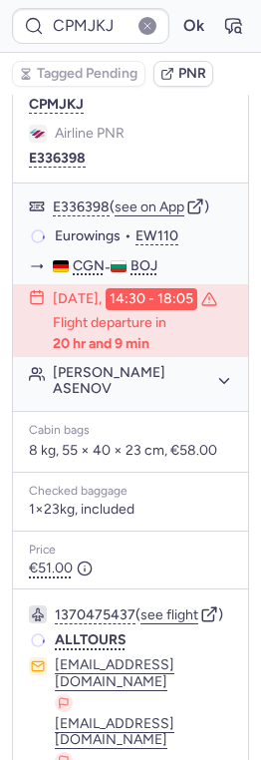
type input "CP6VUD"
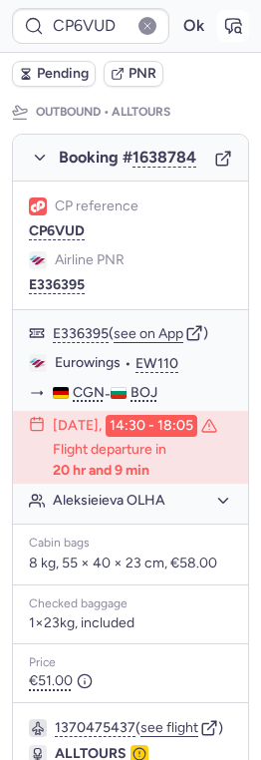
click at [238, 27] on icon "button" at bounding box center [237, 29] width 5 height 5
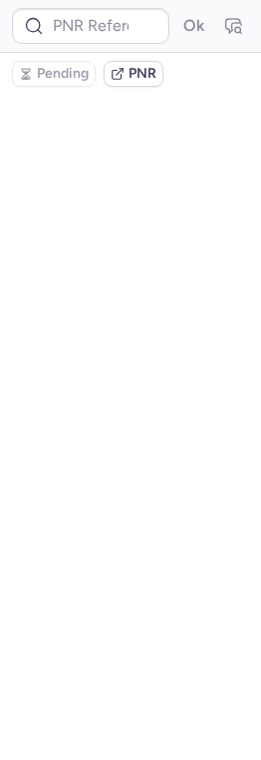
scroll to position [0, 0]
type input "CP6VUD"
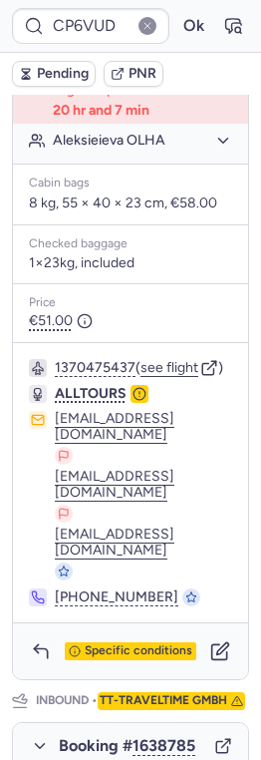
scroll to position [673, 0]
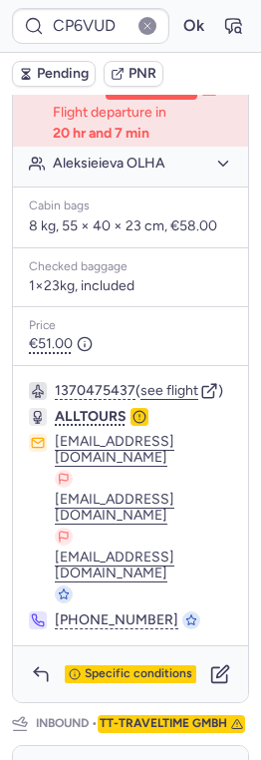
type input "CPMJKJ"
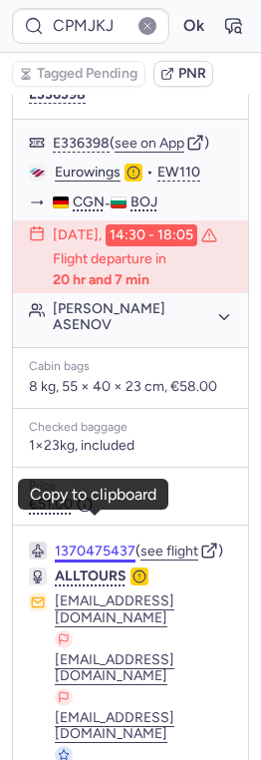
scroll to position [401, 0]
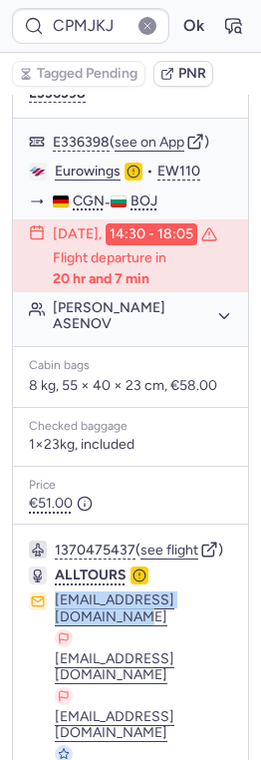
drag, startPoint x: 50, startPoint y: 576, endPoint x: 228, endPoint y: 579, distance: 178.5
click at [228, 592] on div "[EMAIL_ADDRESS][DOMAIN_NAME] [EMAIL_ADDRESS][DOMAIN_NAME] [EMAIL_ADDRESS][DOMAI…" at bounding box center [130, 677] width 203 height 170
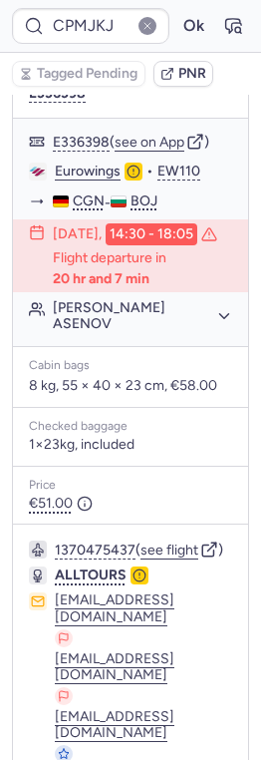
click at [51, 613] on div "[EMAIL_ADDRESS][DOMAIN_NAME] [EMAIL_ADDRESS][DOMAIN_NAME] [EMAIL_ADDRESS][DOMAI…" at bounding box center [130, 677] width 203 height 170
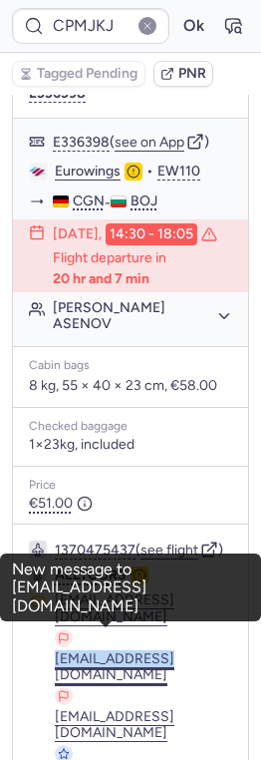
drag, startPoint x: 51, startPoint y: 620, endPoint x: 154, endPoint y: 622, distance: 102.7
click at [154, 622] on div "[EMAIL_ADDRESS][DOMAIN_NAME] [EMAIL_ADDRESS][DOMAIN_NAME] [EMAIL_ADDRESS][DOMAI…" at bounding box center [130, 677] width 203 height 170
copy button "[EMAIL_ADDRESS][DOMAIN_NAME]"
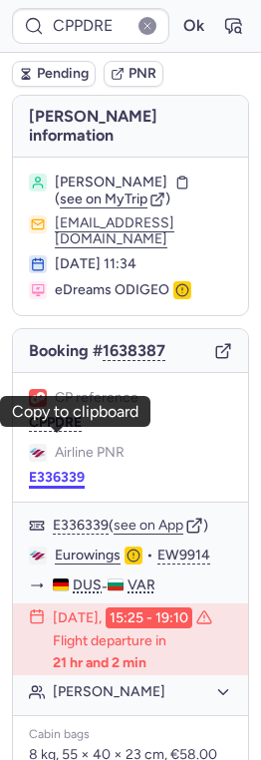
scroll to position [383, 0]
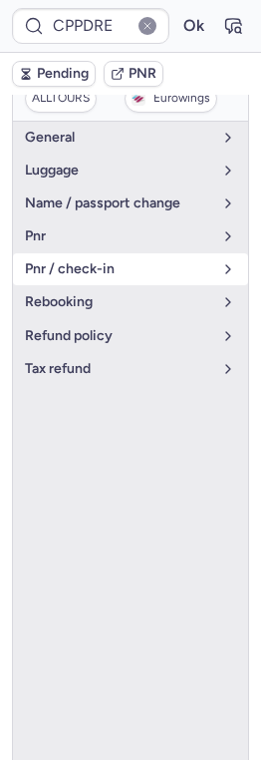
click at [80, 261] on span "pnr / check-in" at bounding box center [118, 269] width 187 height 16
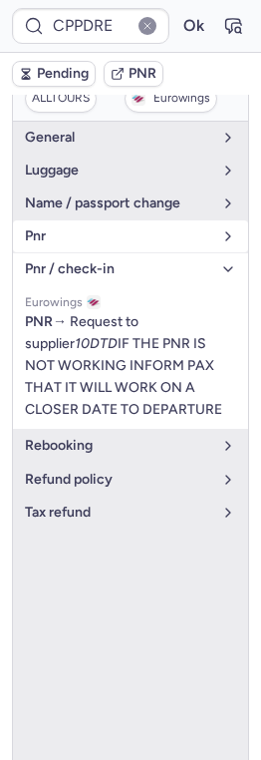
click at [76, 228] on span "pnr" at bounding box center [118, 236] width 187 height 16
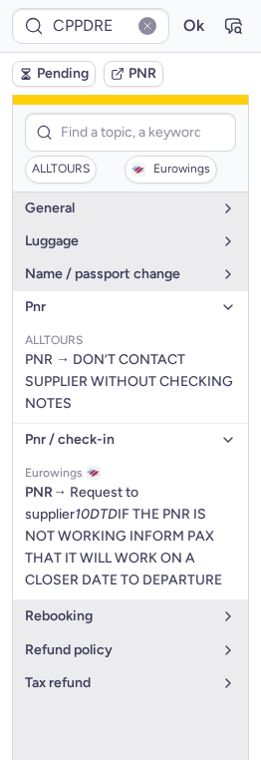
scroll to position [278, 0]
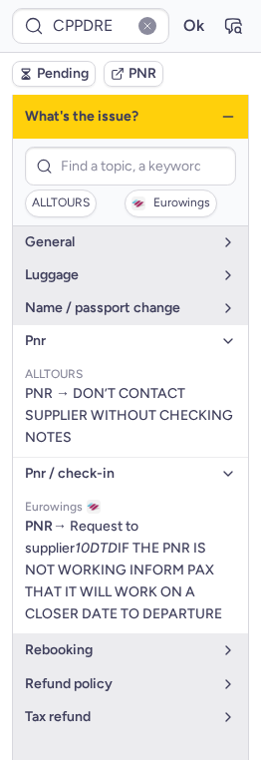
click at [91, 357] on ul "ALLTOURS PNR → DON’T CONTACT SUPPLIER WITHOUT CHECKING NOTES" at bounding box center [130, 407] width 235 height 100
click at [86, 333] on span "pnr" at bounding box center [118, 341] width 187 height 16
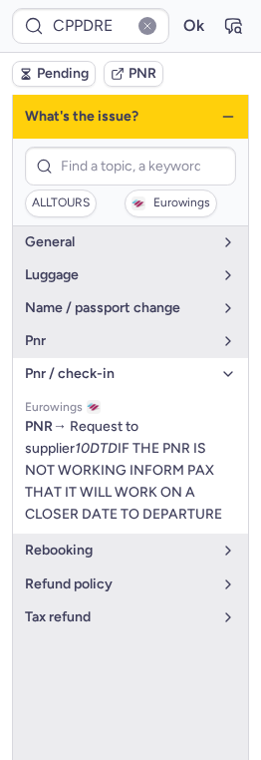
click at [87, 366] on span "pnr / check-in" at bounding box center [118, 374] width 187 height 16
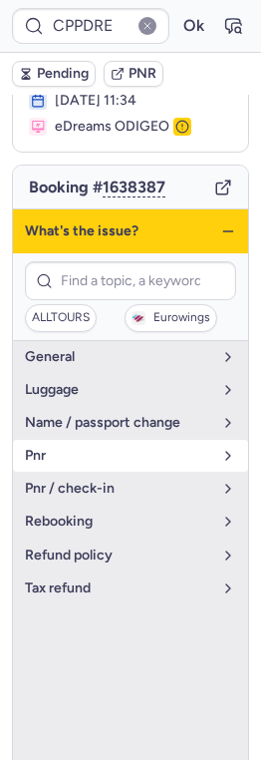
scroll to position [160, 0]
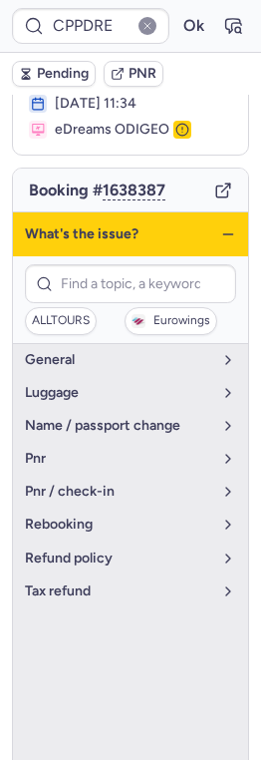
click at [224, 226] on icon "button" at bounding box center [228, 234] width 16 height 16
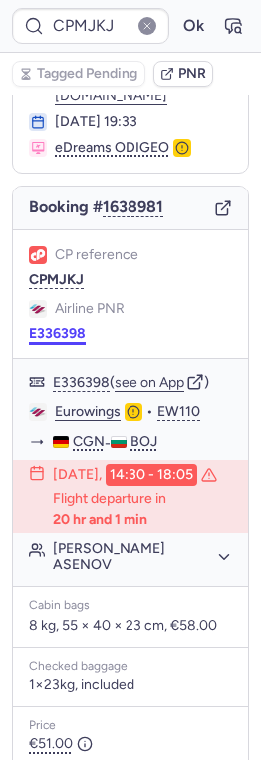
click at [57, 326] on button "E336398" at bounding box center [57, 334] width 57 height 16
type input "1E336398"
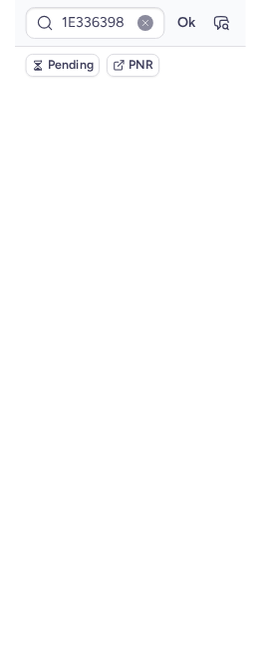
scroll to position [0, 0]
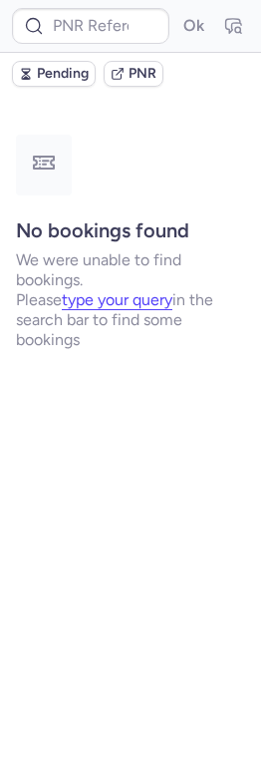
type input "CP4E3D"
type input "CPMJKJ"
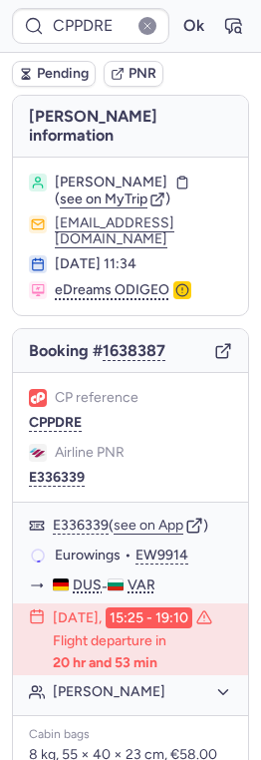
type input "CP6VUD"
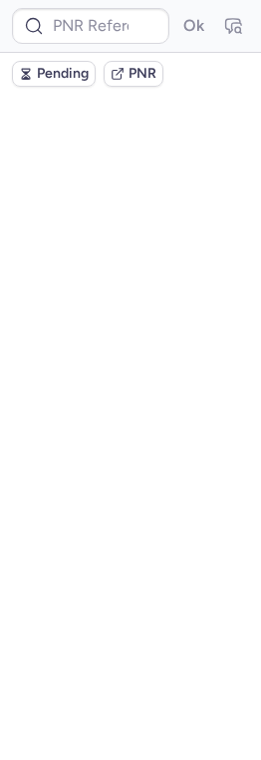
type input "CP6VUD"
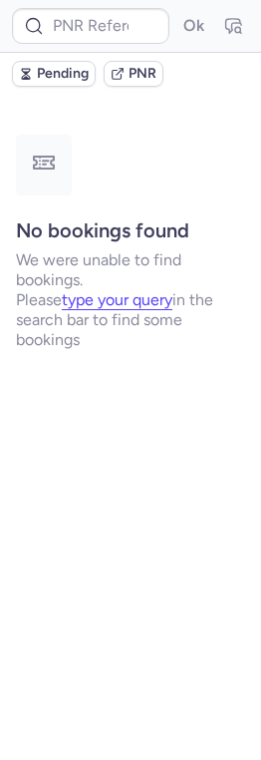
type input "CPPSQK"
